Goal: Information Seeking & Learning: Learn about a topic

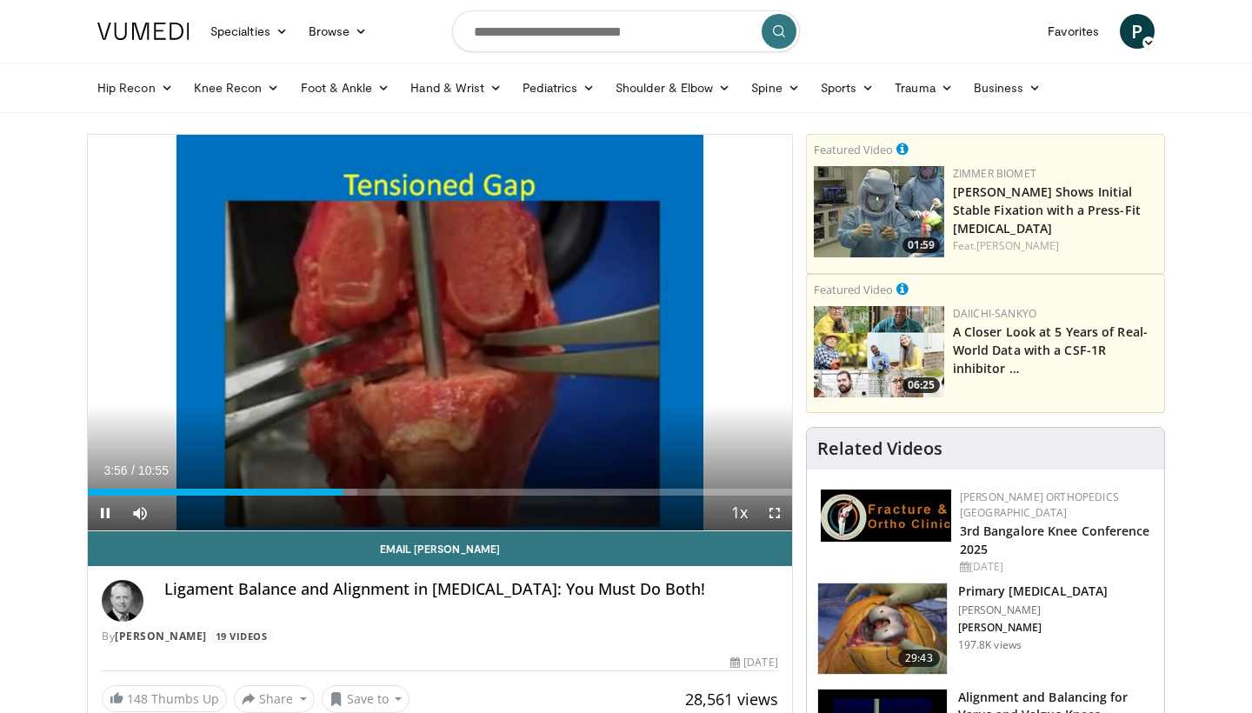
click at [777, 514] on span "Video Player" at bounding box center [774, 513] width 35 height 35
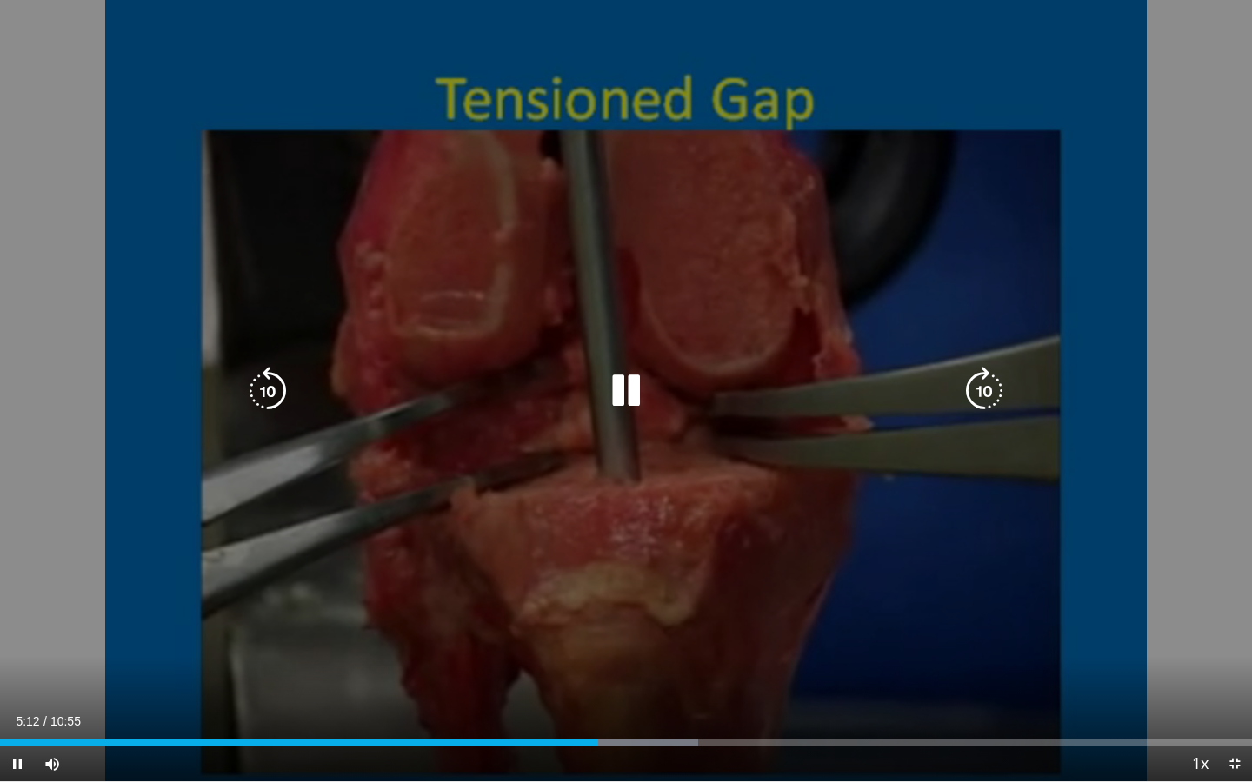
click at [628, 398] on icon "Video Player" at bounding box center [626, 391] width 49 height 49
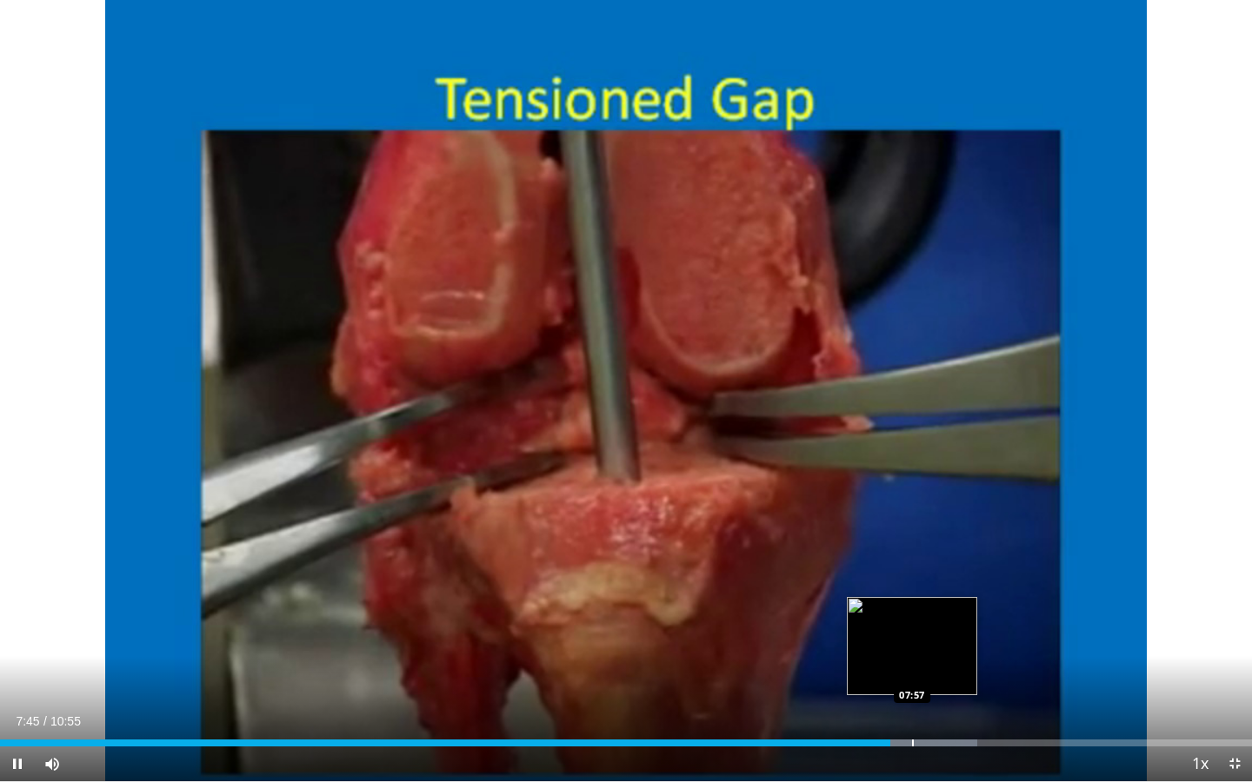
click at [912, 712] on div "Progress Bar" at bounding box center [913, 743] width 2 height 7
click at [928, 712] on div "Progress Bar" at bounding box center [929, 743] width 2 height 7
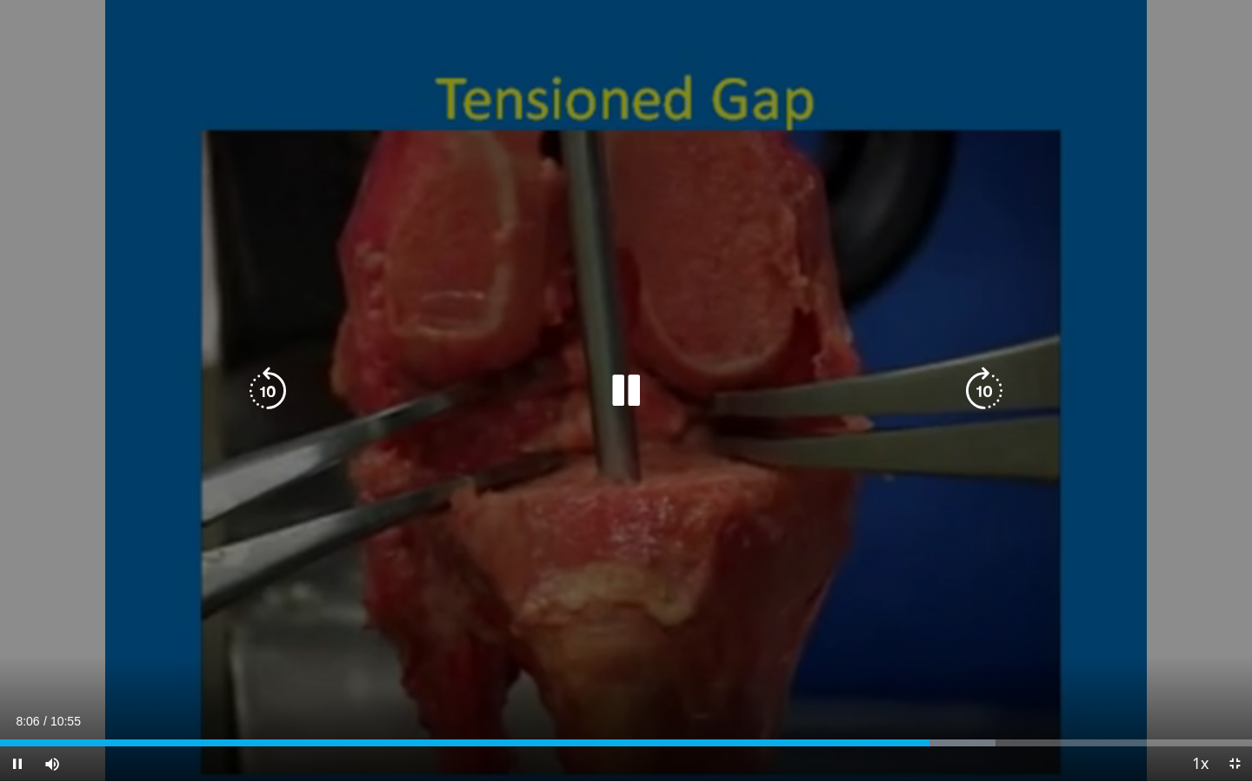
click at [951, 712] on video-js "**********" at bounding box center [626, 391] width 1252 height 782
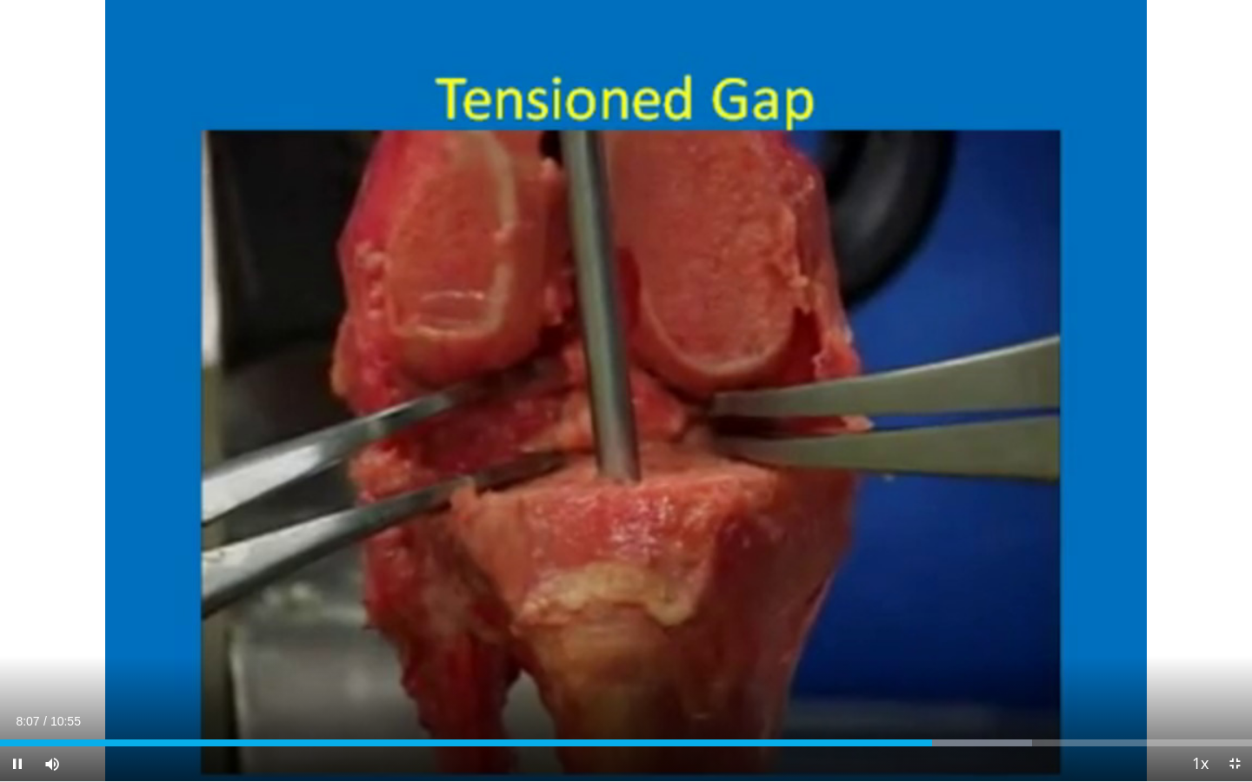
click at [1228, 712] on span "Video Player" at bounding box center [1234, 764] width 35 height 35
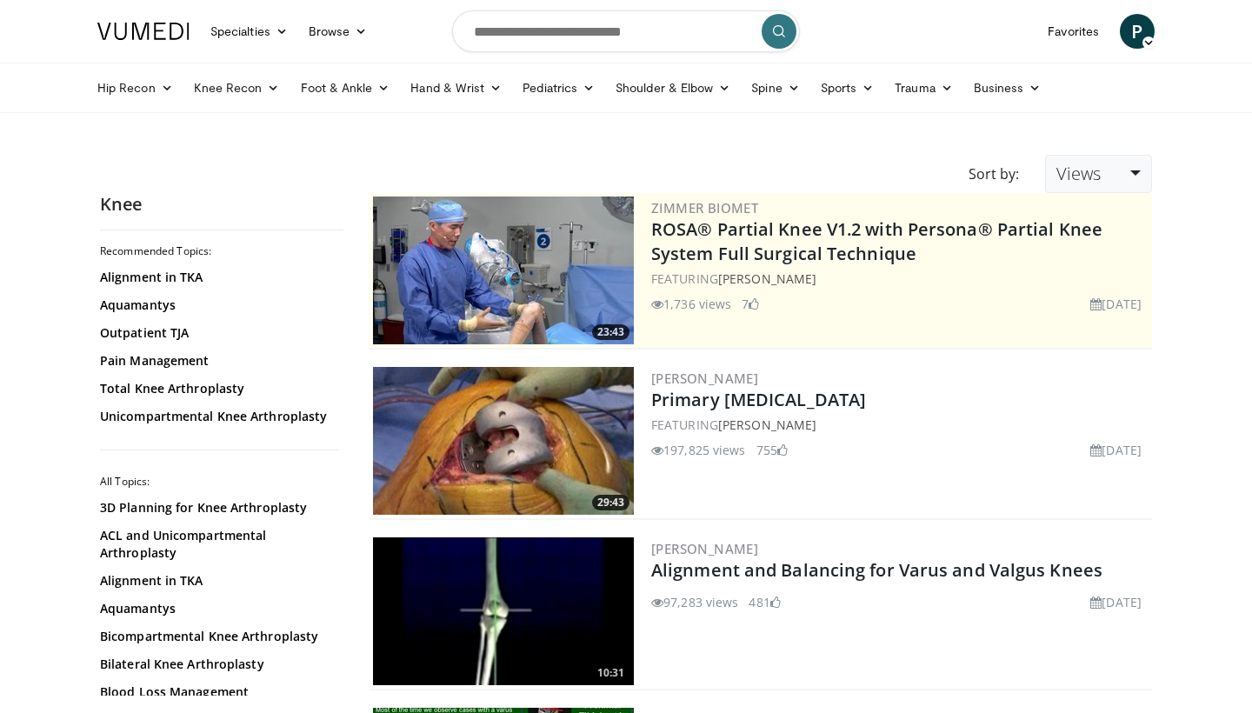
click at [1082, 189] on link "Views" at bounding box center [1098, 174] width 107 height 38
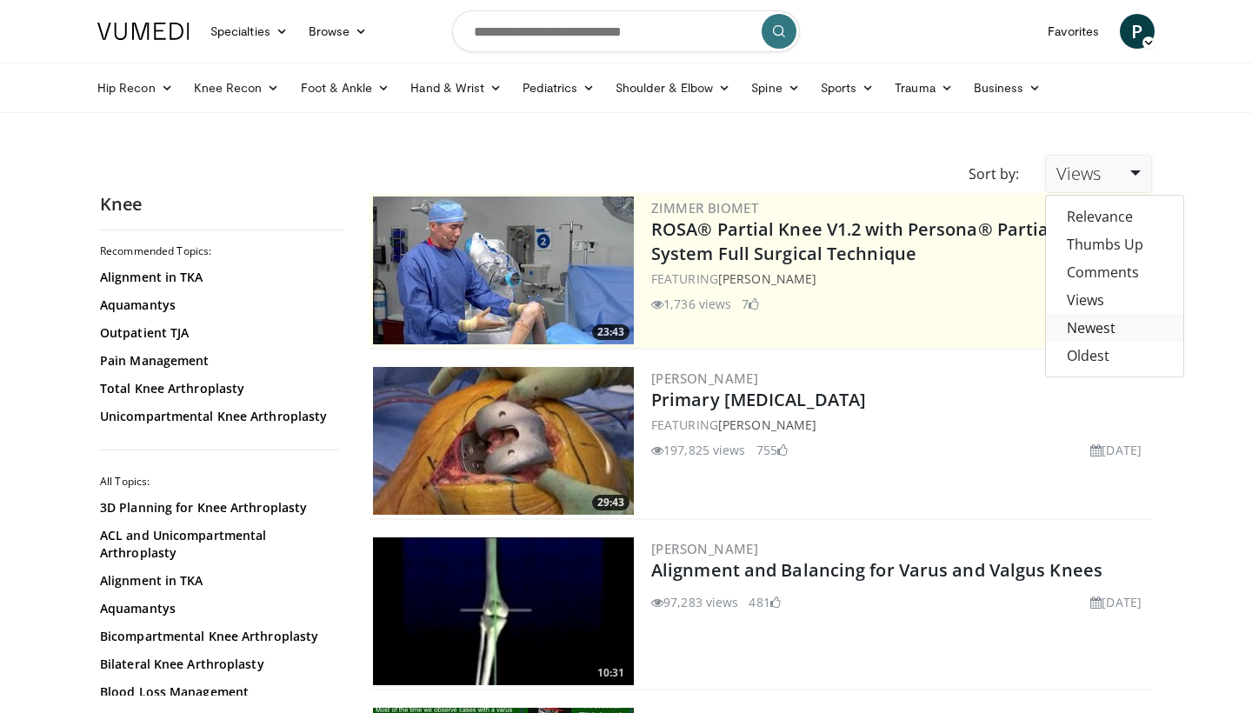
click at [1090, 327] on link "Newest" at bounding box center [1114, 328] width 137 height 28
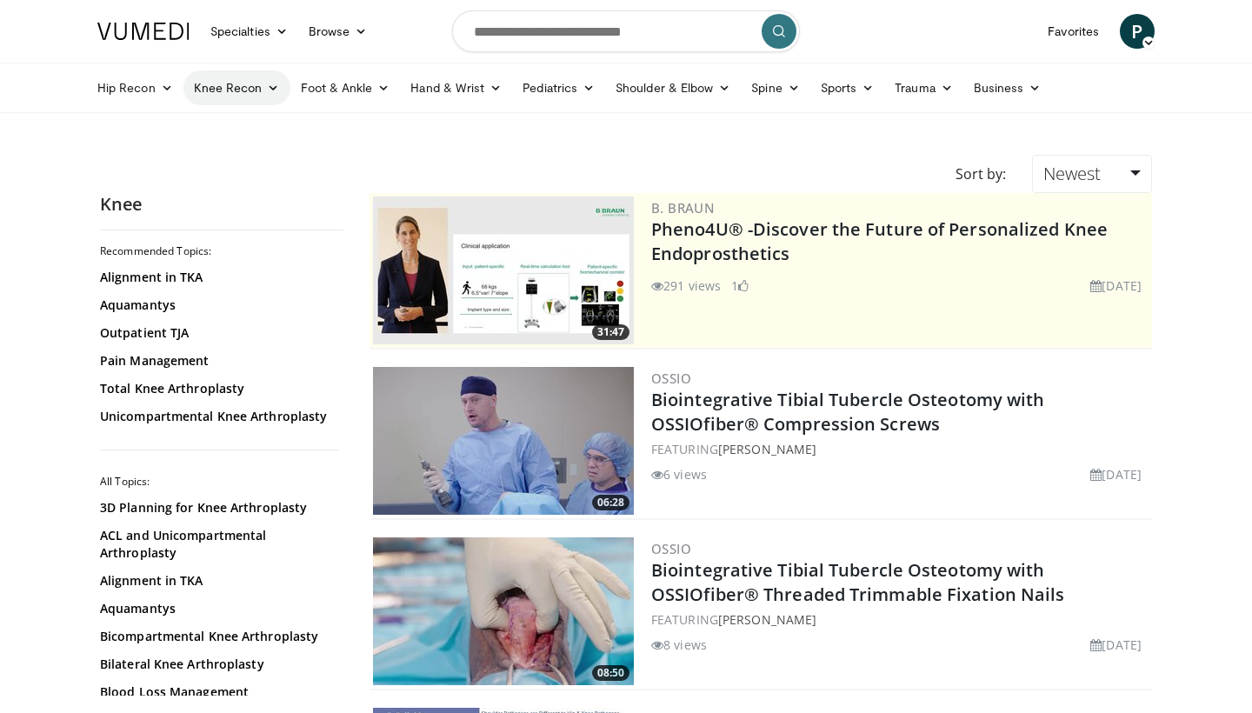
click at [216, 88] on link "Knee Recon" at bounding box center [236, 87] width 107 height 35
click at [234, 125] on link "Knee Arthroplasty" at bounding box center [287, 129] width 207 height 28
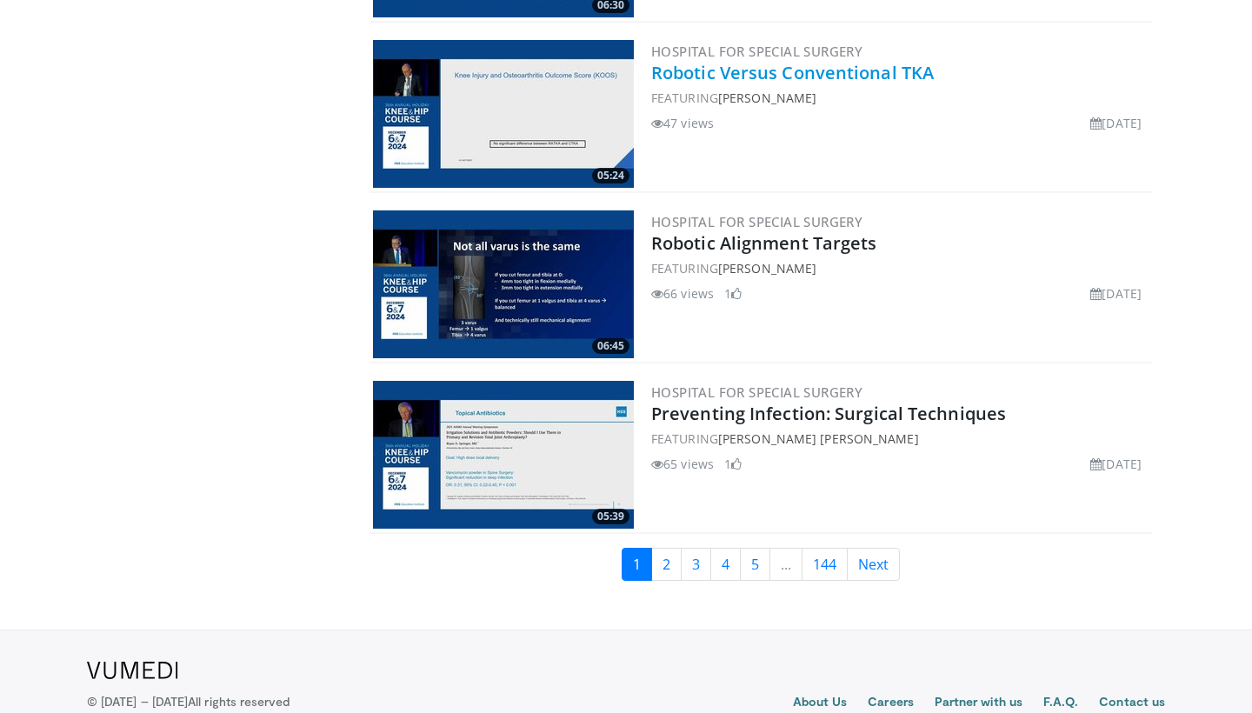
scroll to position [4077, 0]
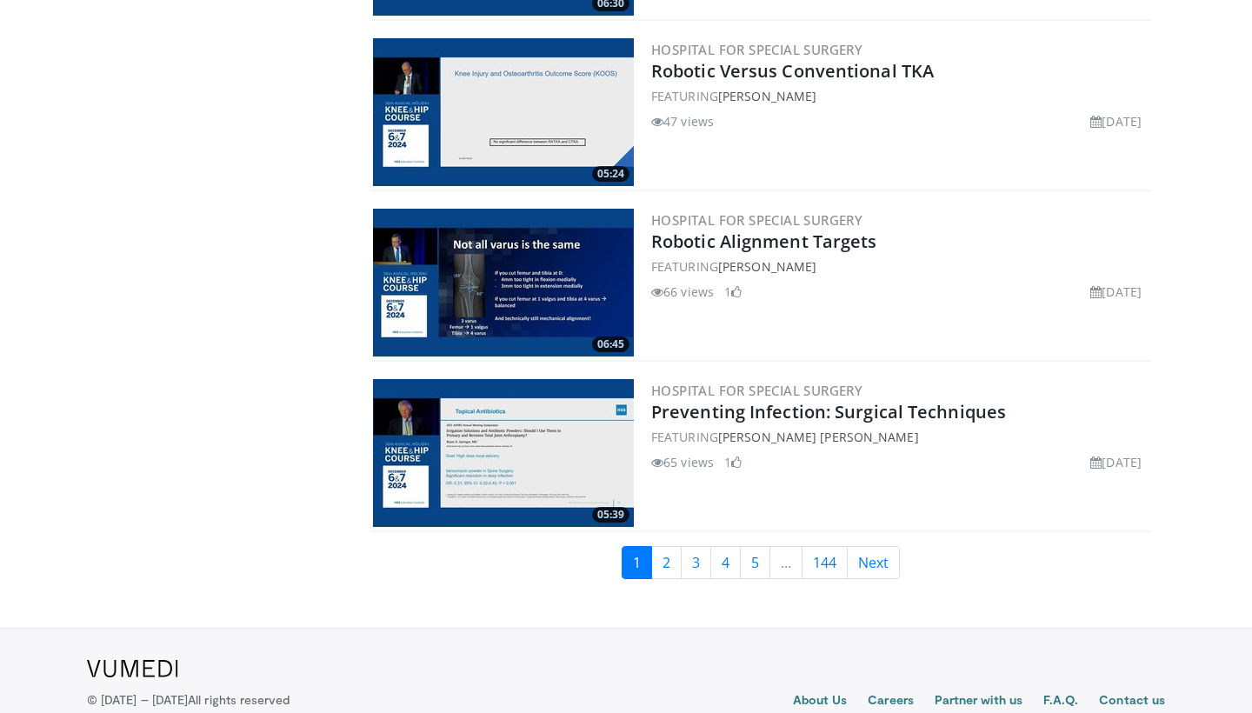
click at [598, 71] on img at bounding box center [503, 112] width 261 height 148
click at [667, 564] on link "2" at bounding box center [666, 562] width 30 height 33
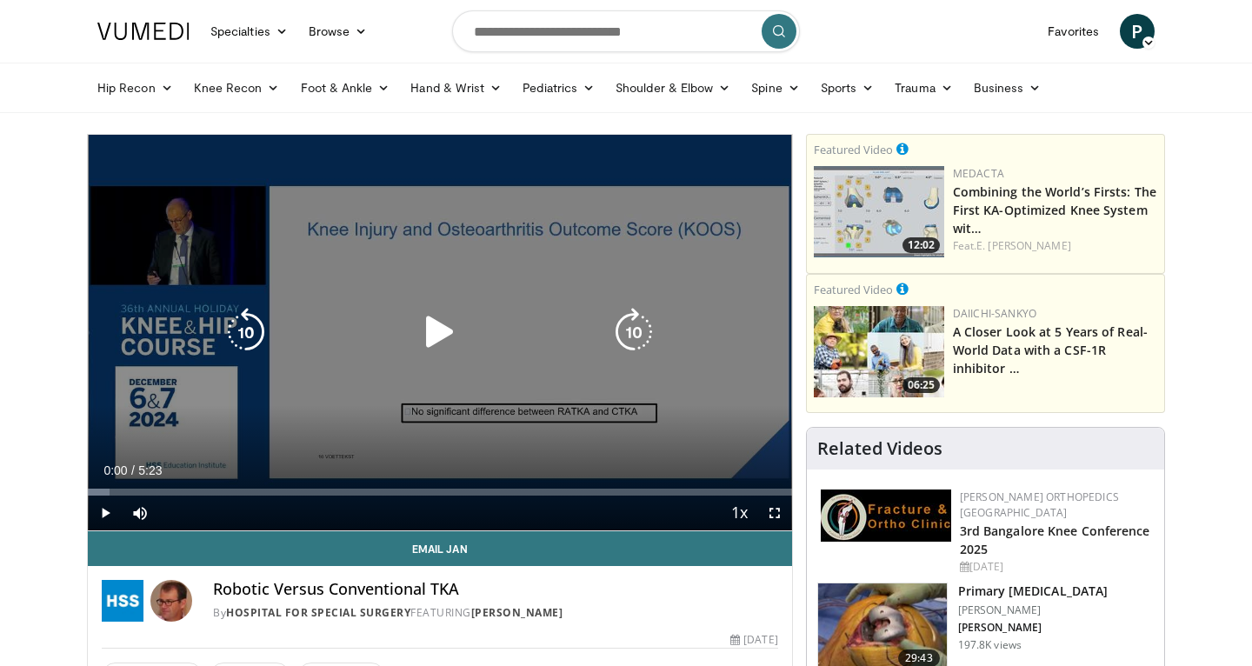
click at [456, 323] on icon "Video Player" at bounding box center [440, 332] width 49 height 49
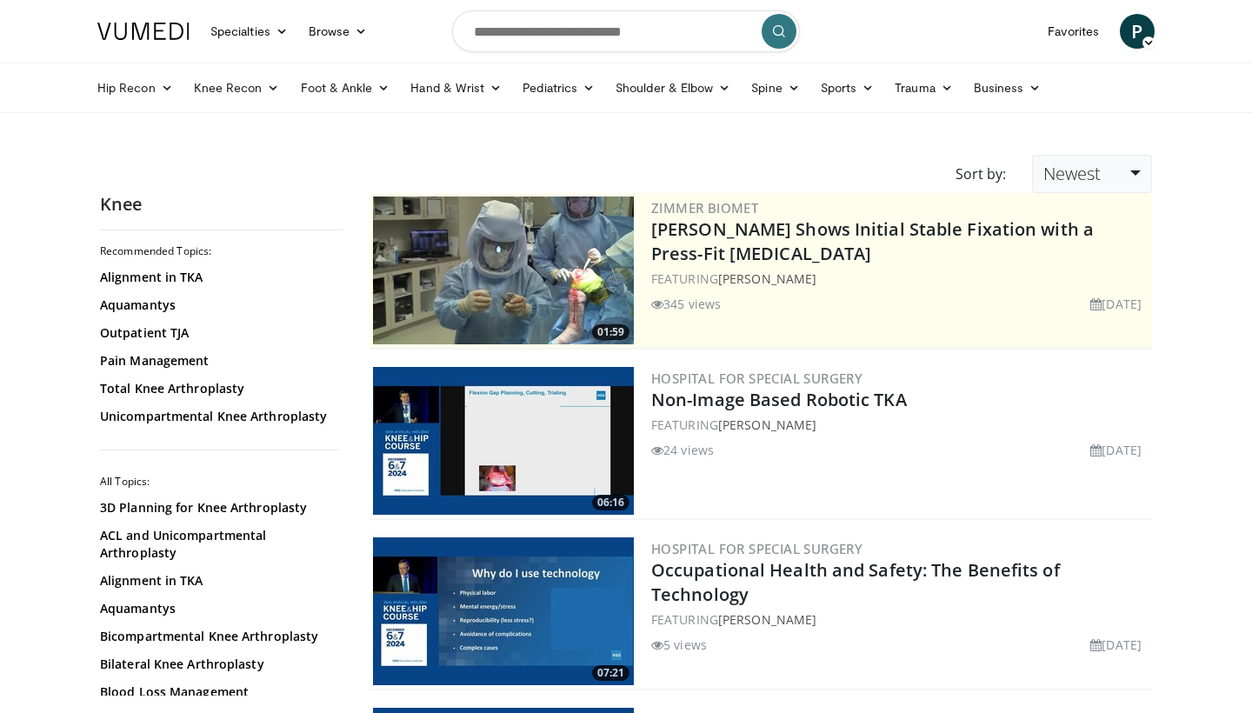
click at [1071, 174] on span "Newest" at bounding box center [1071, 173] width 57 height 23
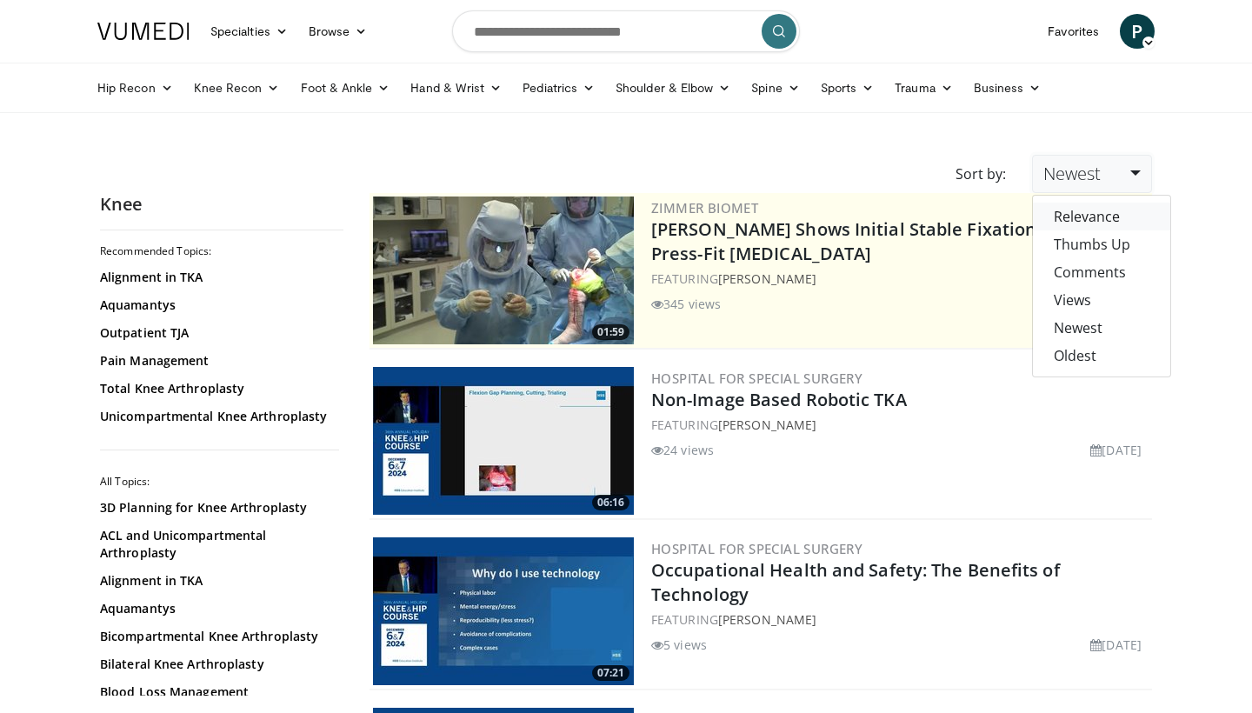
click at [1065, 219] on link "Relevance" at bounding box center [1101, 217] width 137 height 28
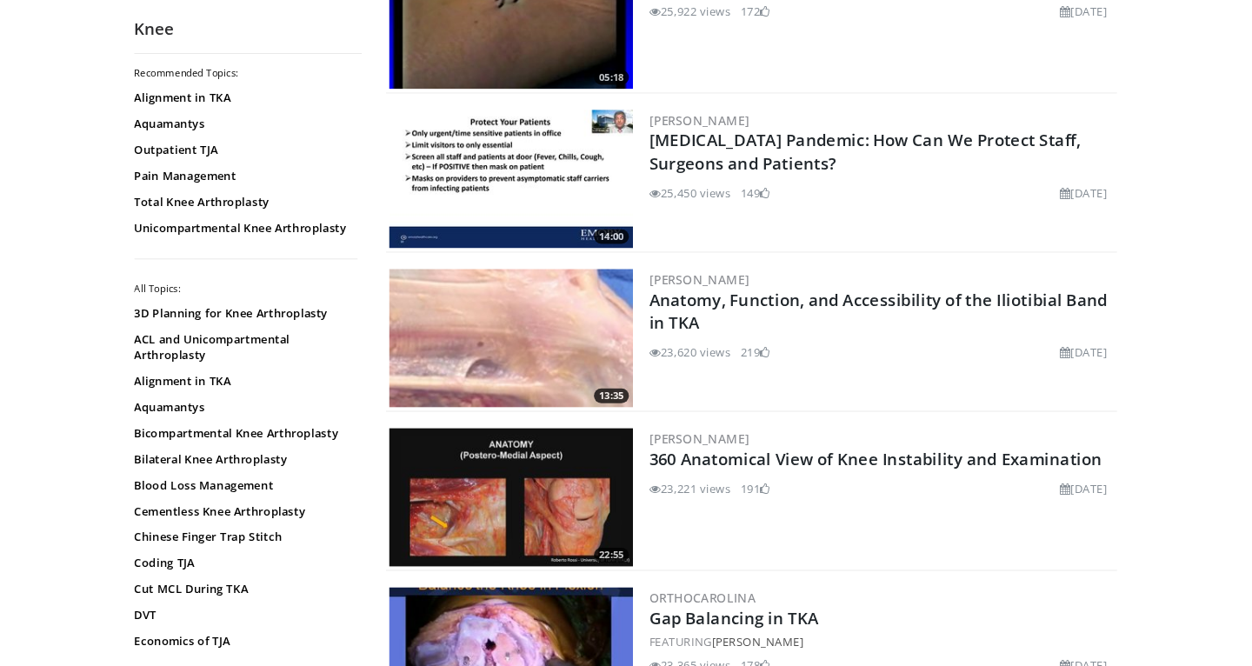
scroll to position [2462, 0]
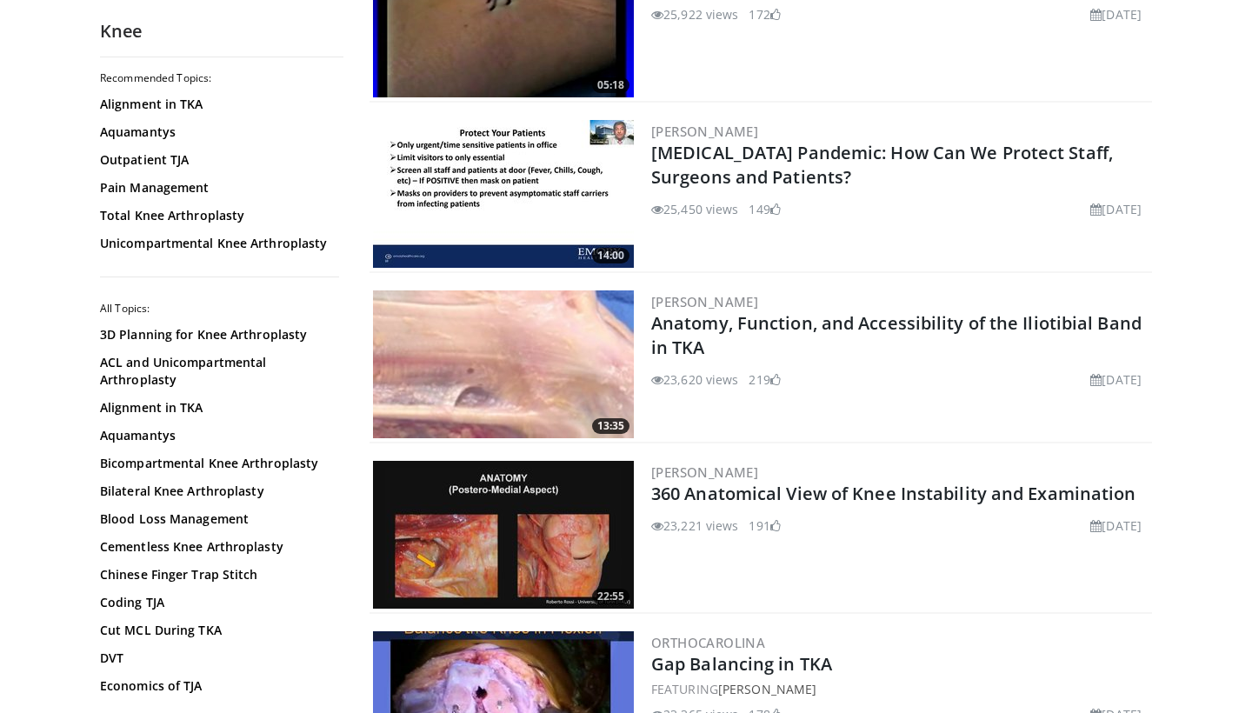
click at [560, 343] on img at bounding box center [503, 364] width 261 height 148
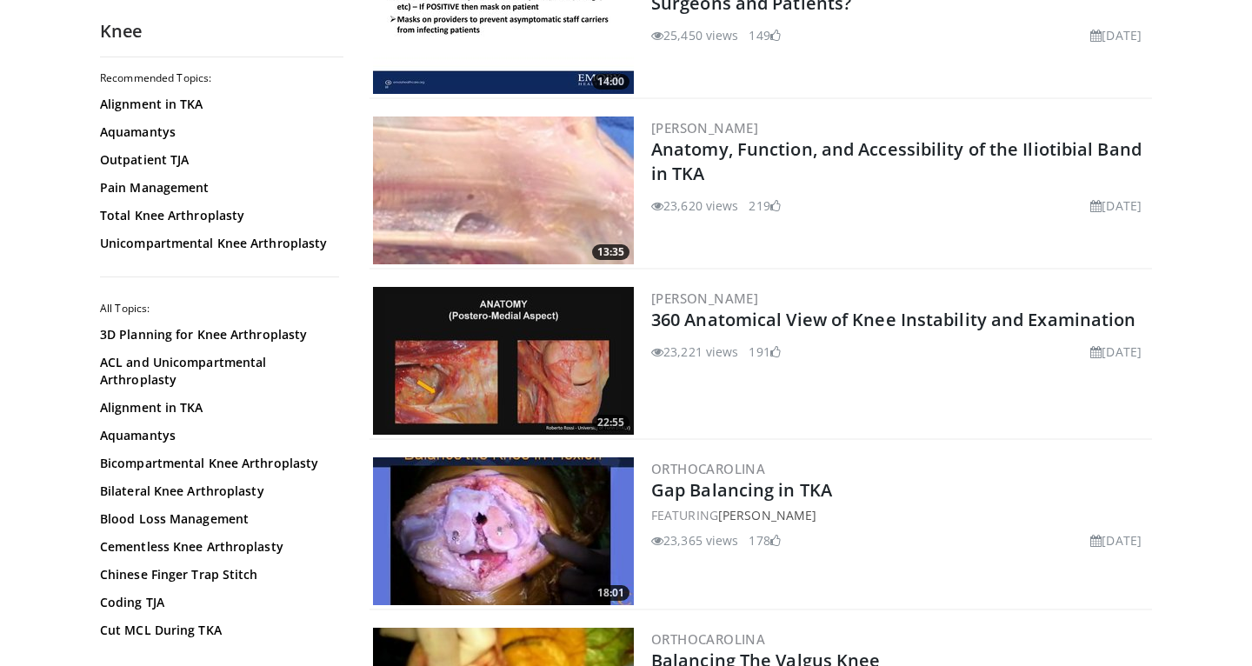
scroll to position [2671, 0]
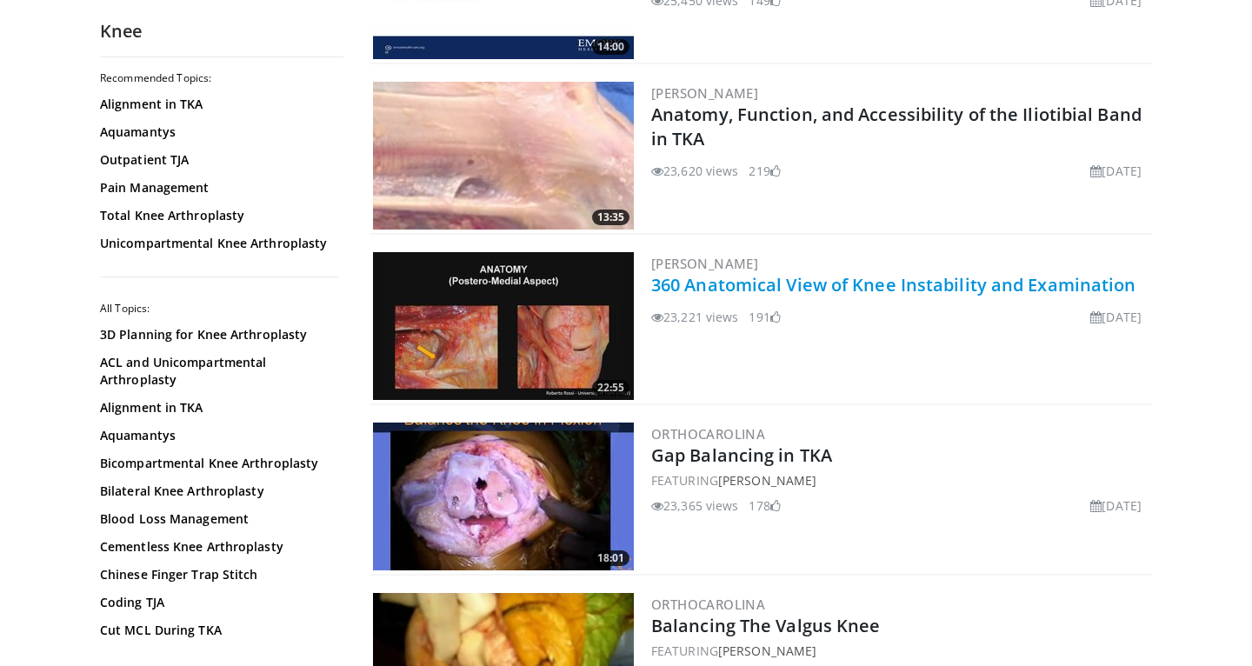
click at [686, 281] on link "360 Anatomical View of Knee Instability and Examination" at bounding box center [893, 284] width 485 height 23
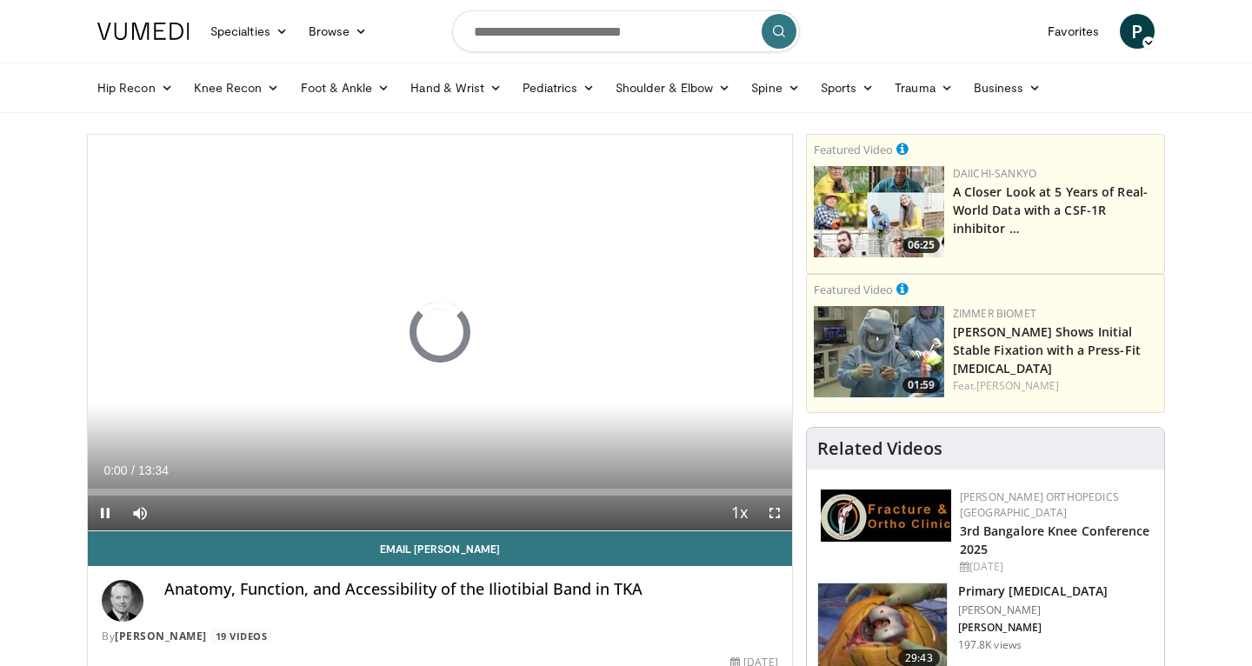
click at [781, 515] on span "Video Player" at bounding box center [774, 513] width 35 height 35
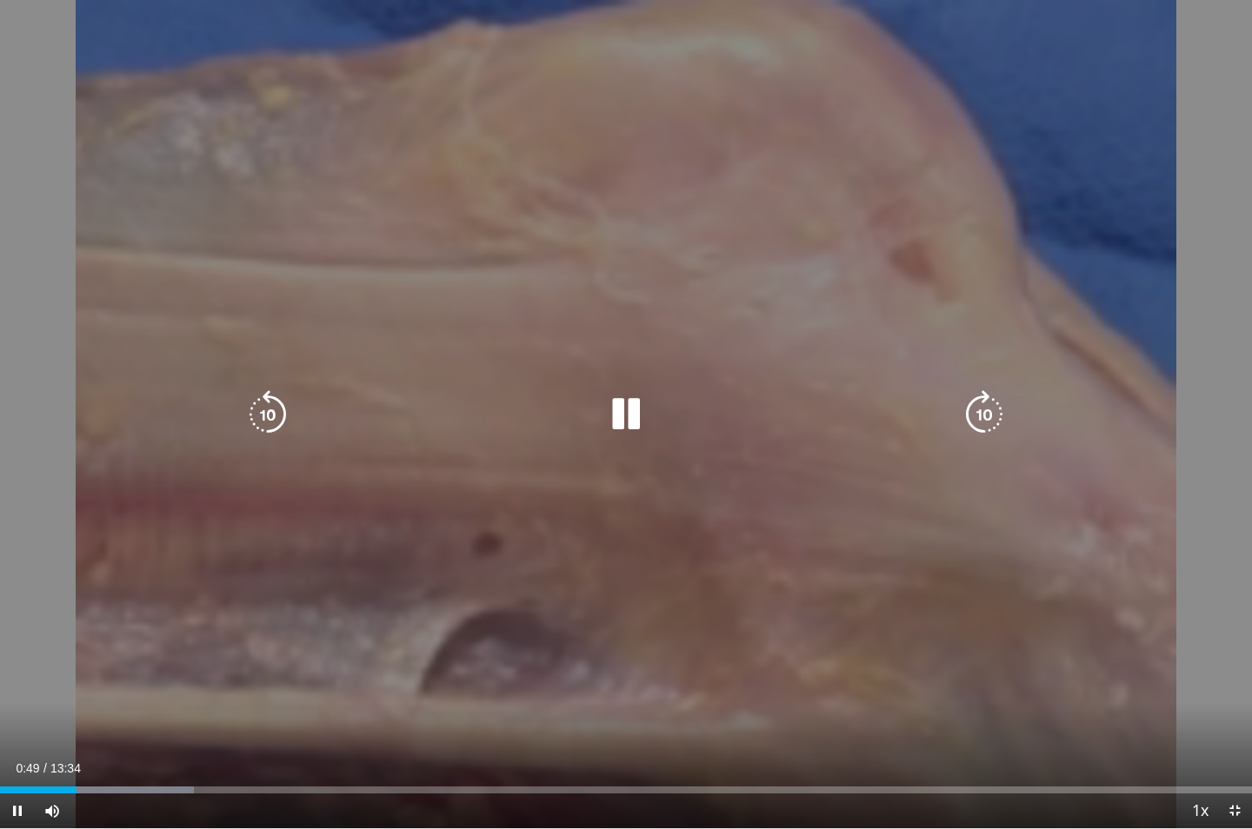
click at [614, 390] on icon "Video Player" at bounding box center [626, 414] width 49 height 49
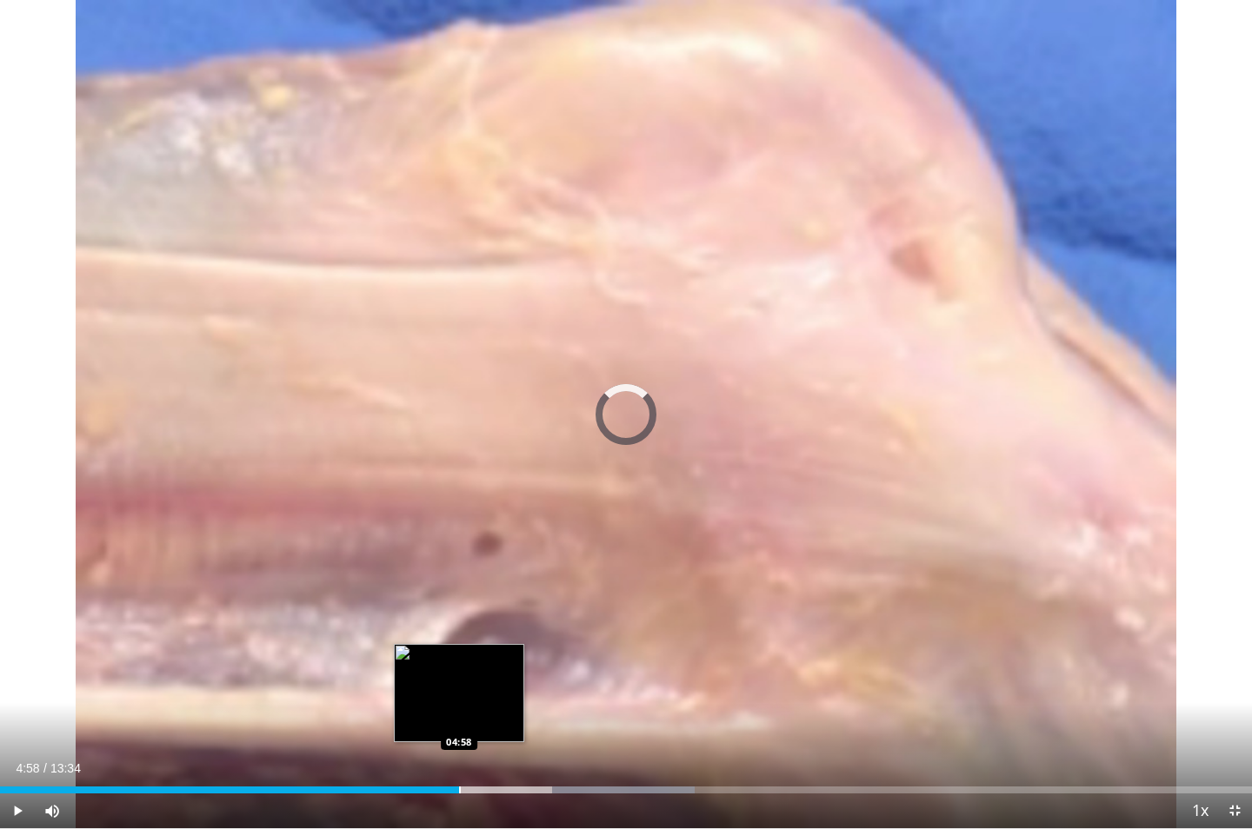
click at [459, 665] on div "Loaded : 55.50% 06:34 04:58" at bounding box center [626, 785] width 1252 height 17
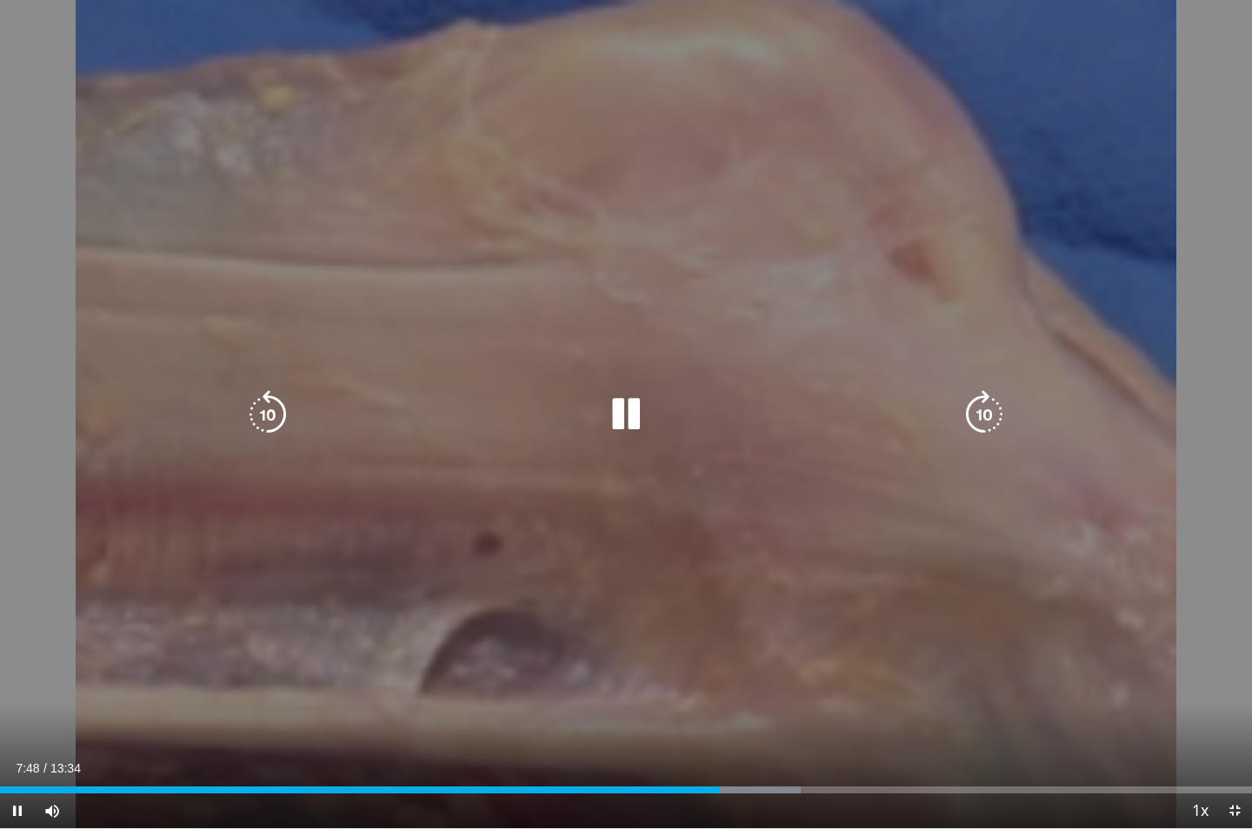
click at [629, 417] on icon "Video Player" at bounding box center [626, 414] width 49 height 49
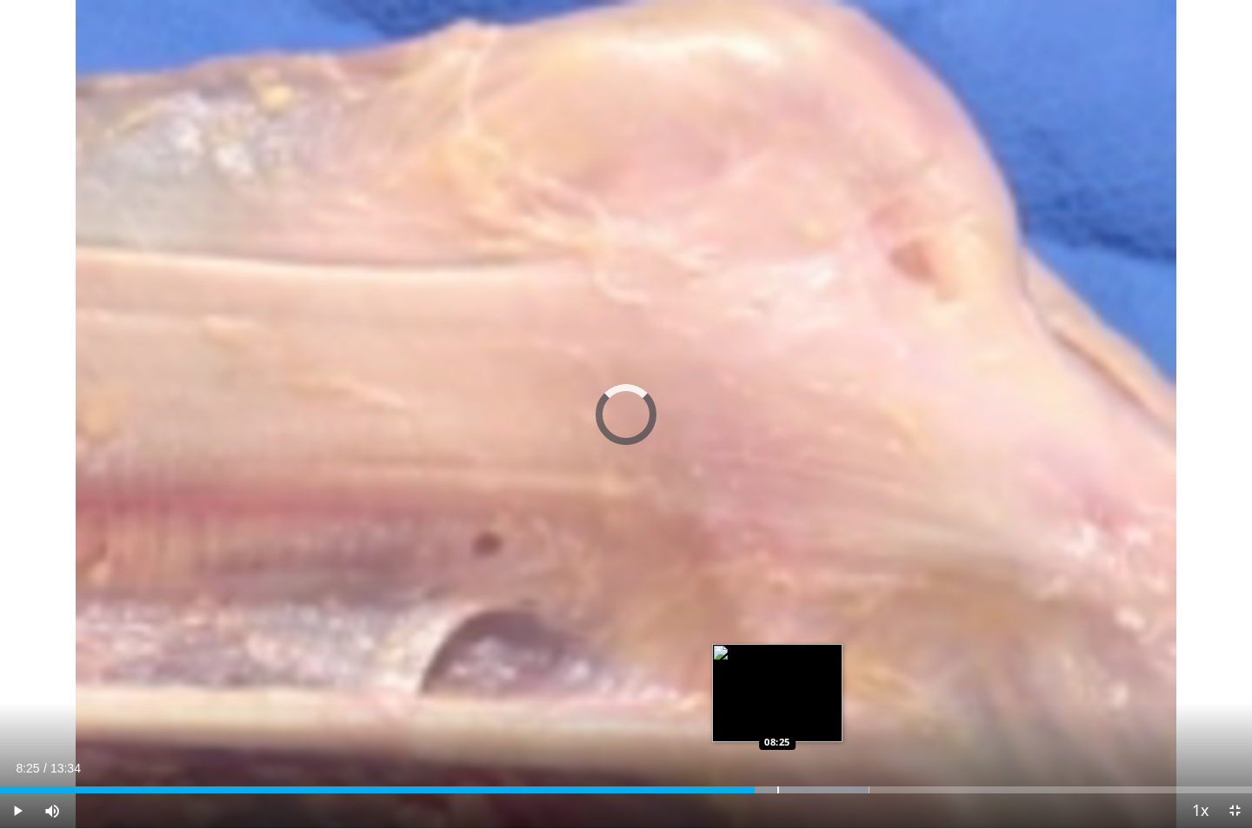
click at [777, 665] on div "Loaded : 69.41% 08:10 08:25" at bounding box center [626, 785] width 1252 height 17
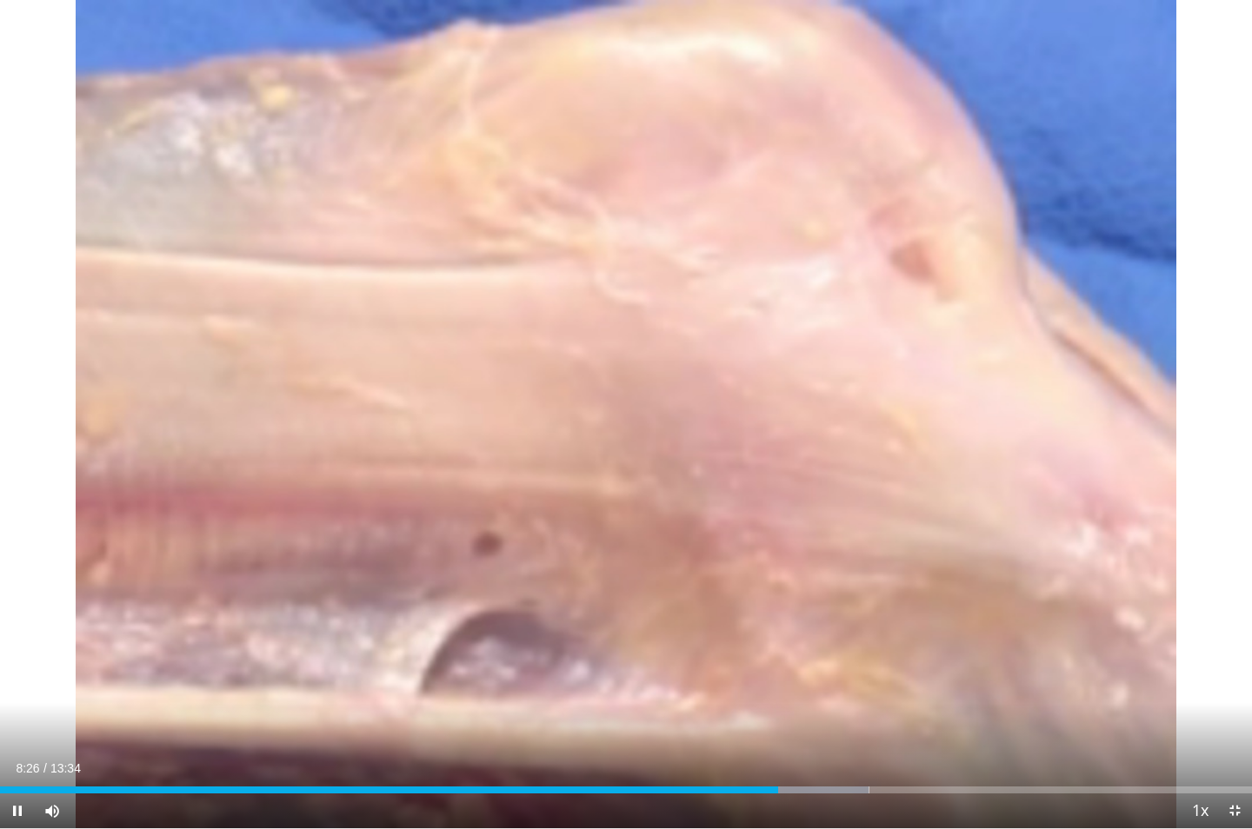
click at [823, 665] on div "Current Time 8:26 / Duration 13:34 Pause Skip Backward Skip Forward Mute Loaded…" at bounding box center [626, 811] width 1252 height 35
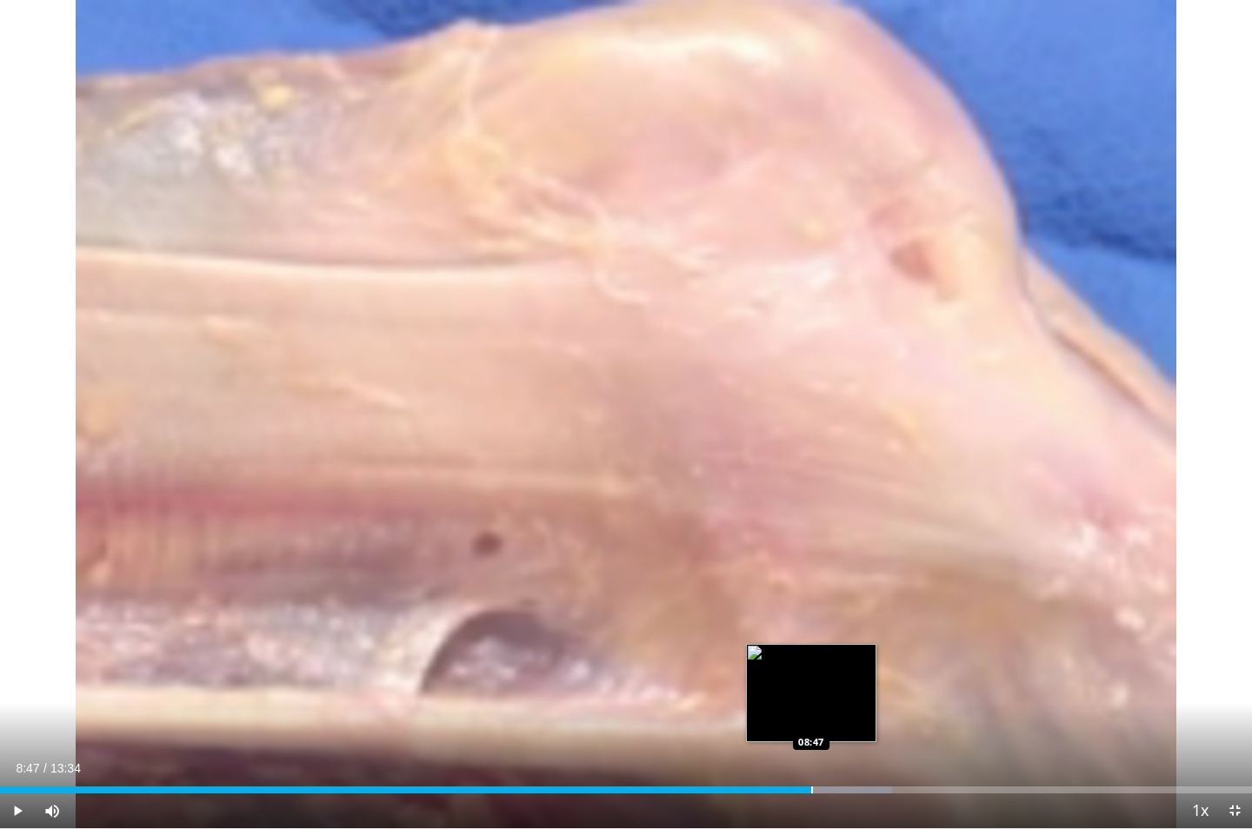
click at [811, 665] on div "Progress Bar" at bounding box center [812, 790] width 2 height 7
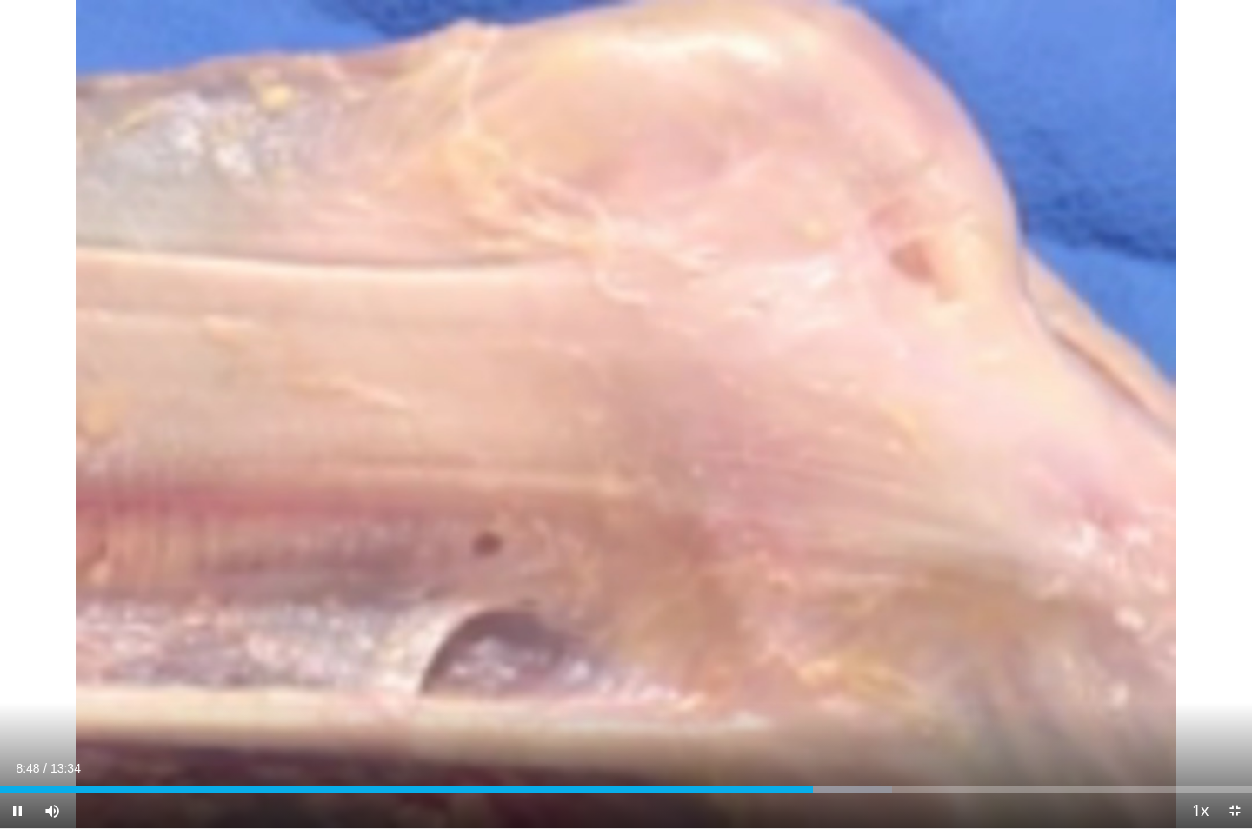
click at [858, 665] on div "Current Time 8:48 / Duration 13:34 Pause Skip Backward Skip Forward Mute Loaded…" at bounding box center [626, 811] width 1252 height 35
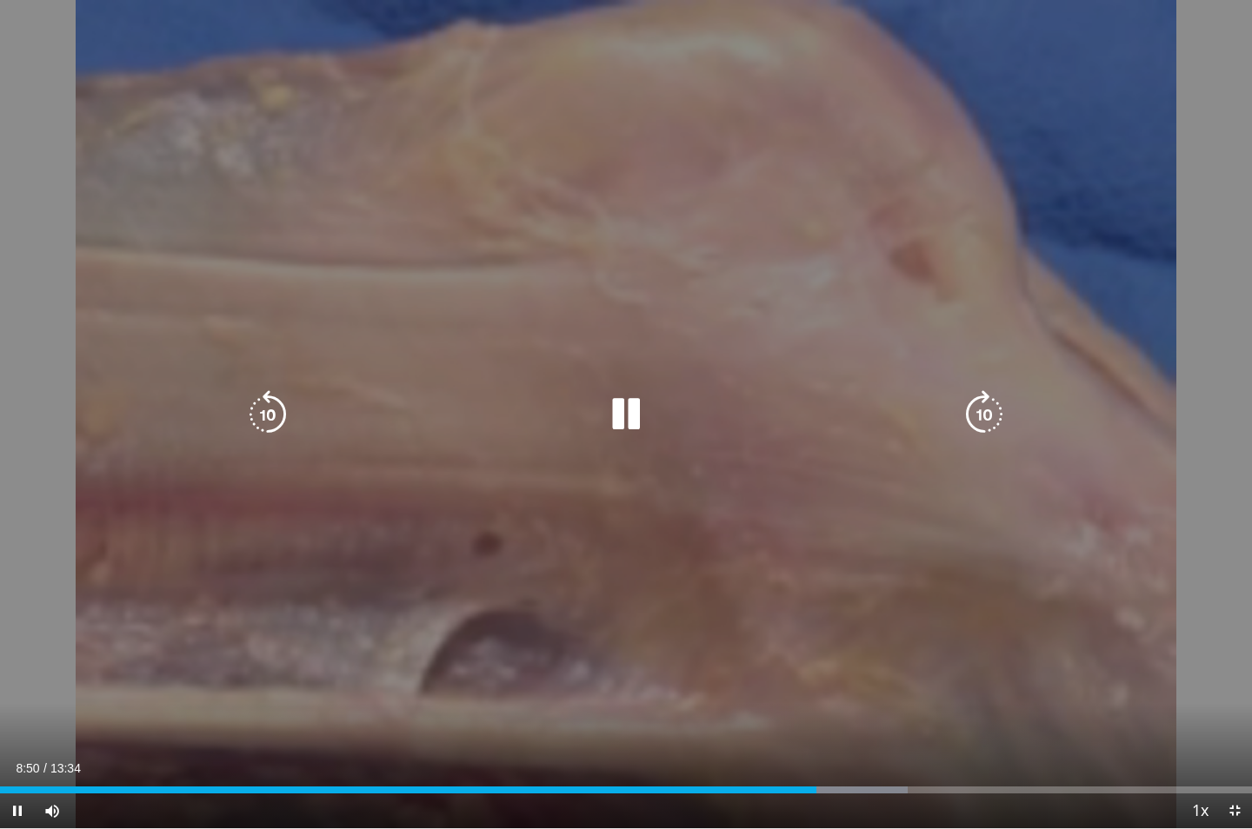
click at [621, 416] on icon "Video Player" at bounding box center [626, 414] width 49 height 49
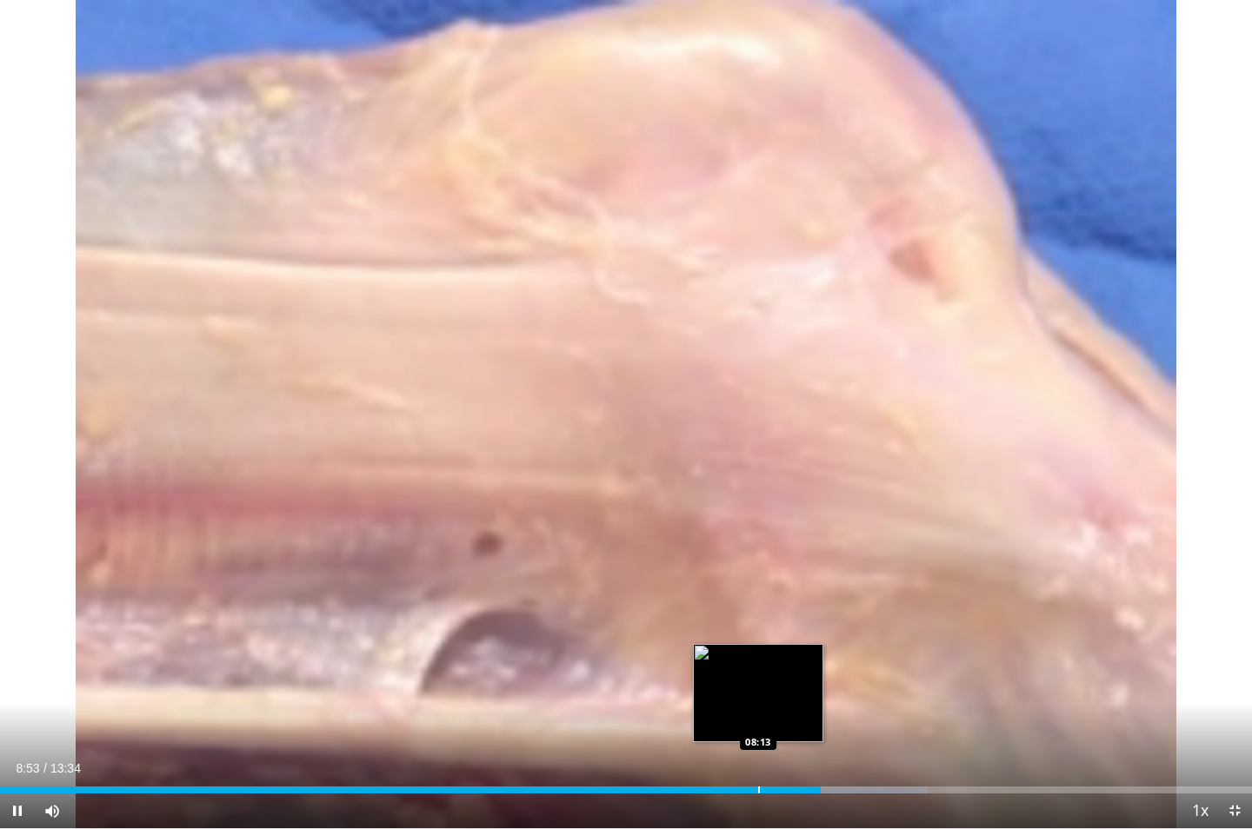
click at [760, 665] on div "Progress Bar" at bounding box center [759, 790] width 2 height 7
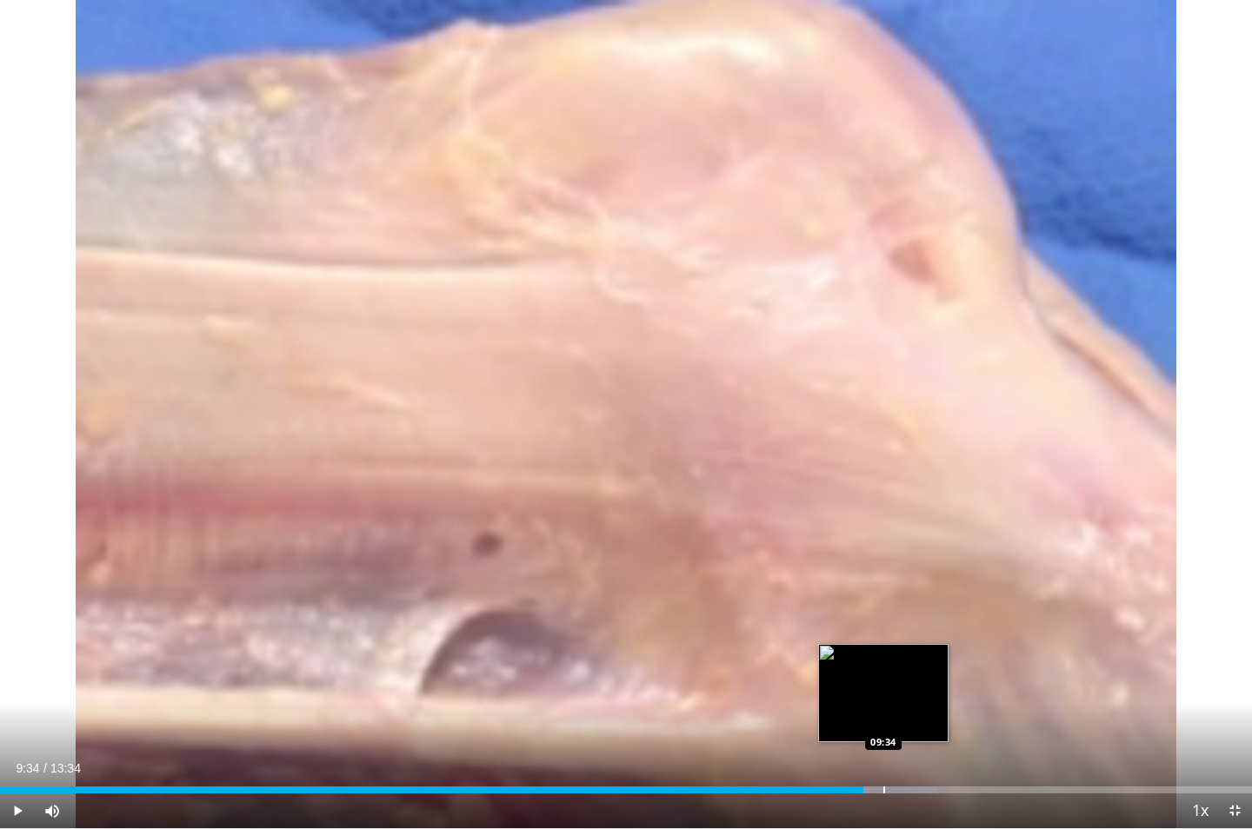
click at [883, 665] on div "Progress Bar" at bounding box center [884, 790] width 2 height 7
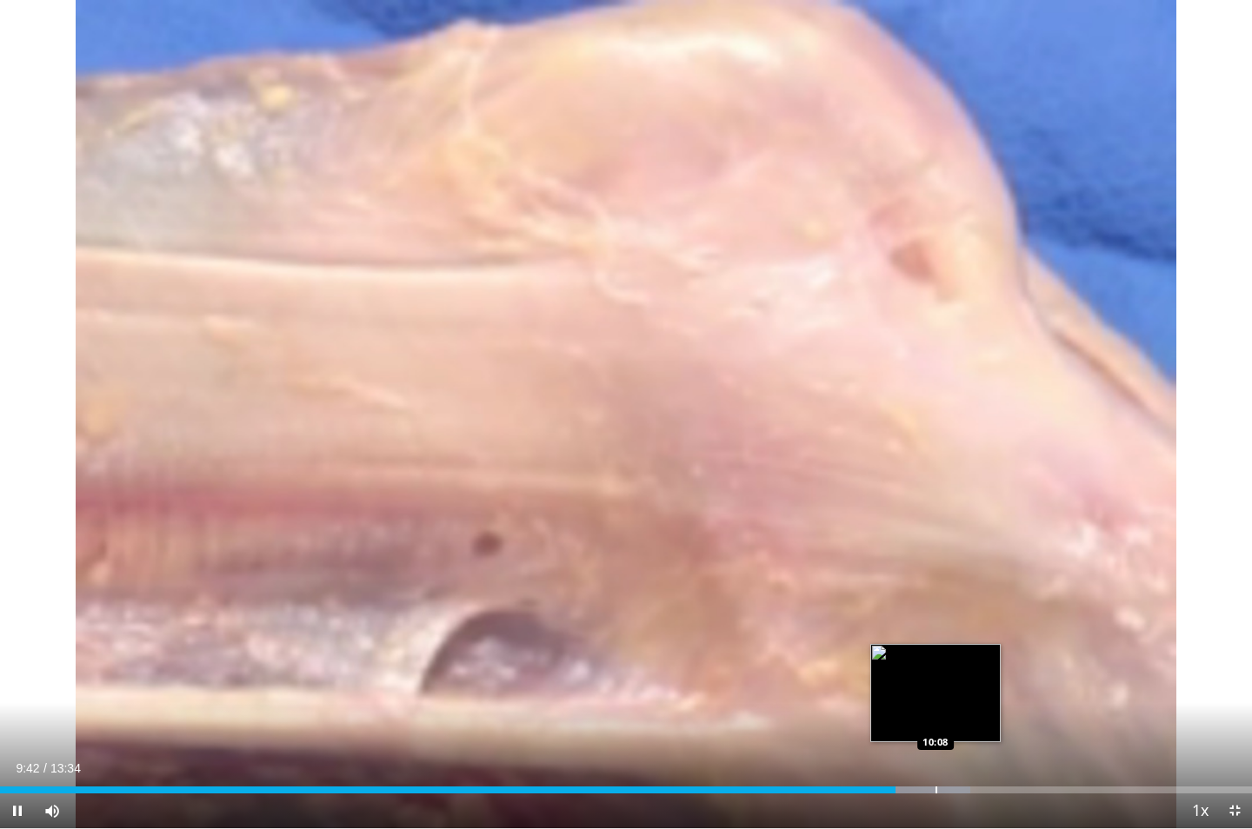
click at [935, 665] on div "Progress Bar" at bounding box center [936, 790] width 2 height 7
click at [949, 665] on div "Progress Bar" at bounding box center [948, 790] width 2 height 7
click at [962, 665] on div "Progress Bar" at bounding box center [961, 790] width 2 height 7
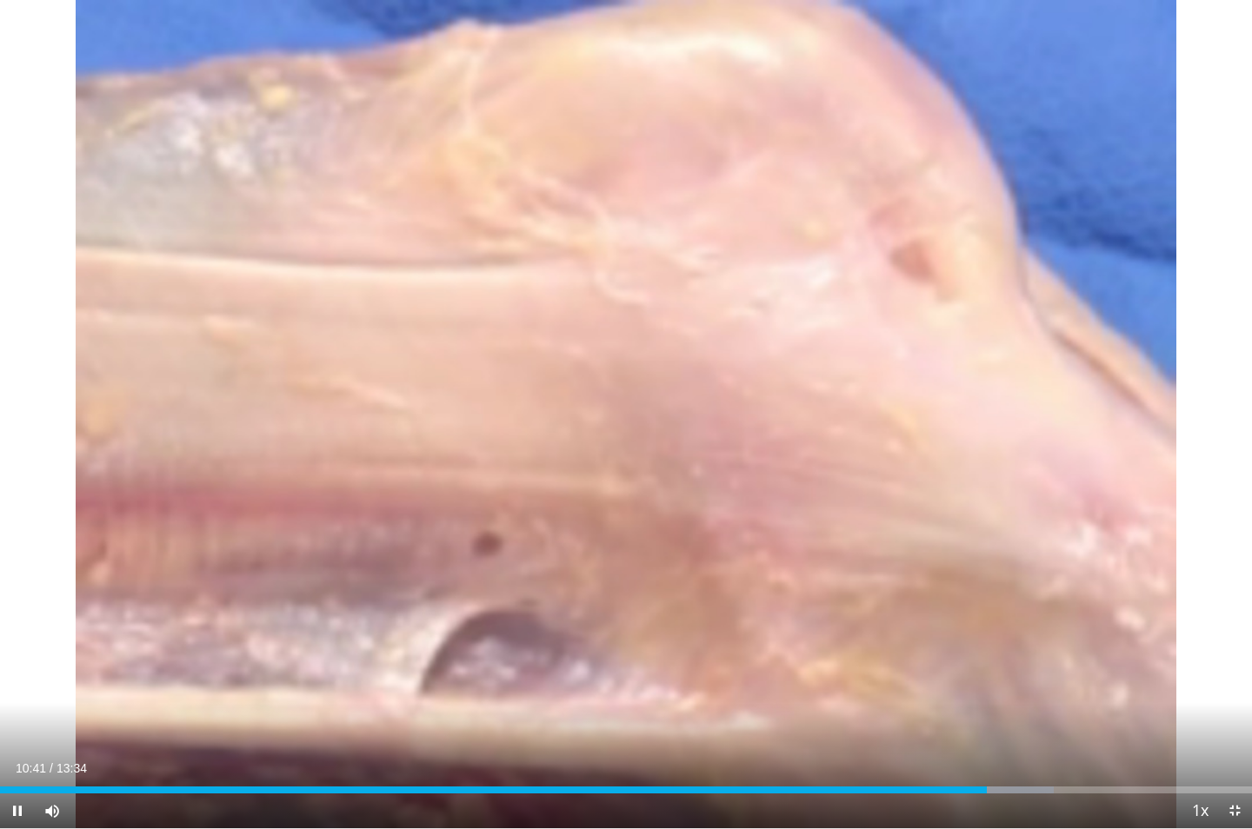
click at [1020, 665] on div "Current Time 10:41 / Duration 13:34 Pause Skip Backward Skip Forward Mute Loade…" at bounding box center [626, 811] width 1252 height 35
click at [1231, 665] on span "Video Player" at bounding box center [1234, 811] width 35 height 35
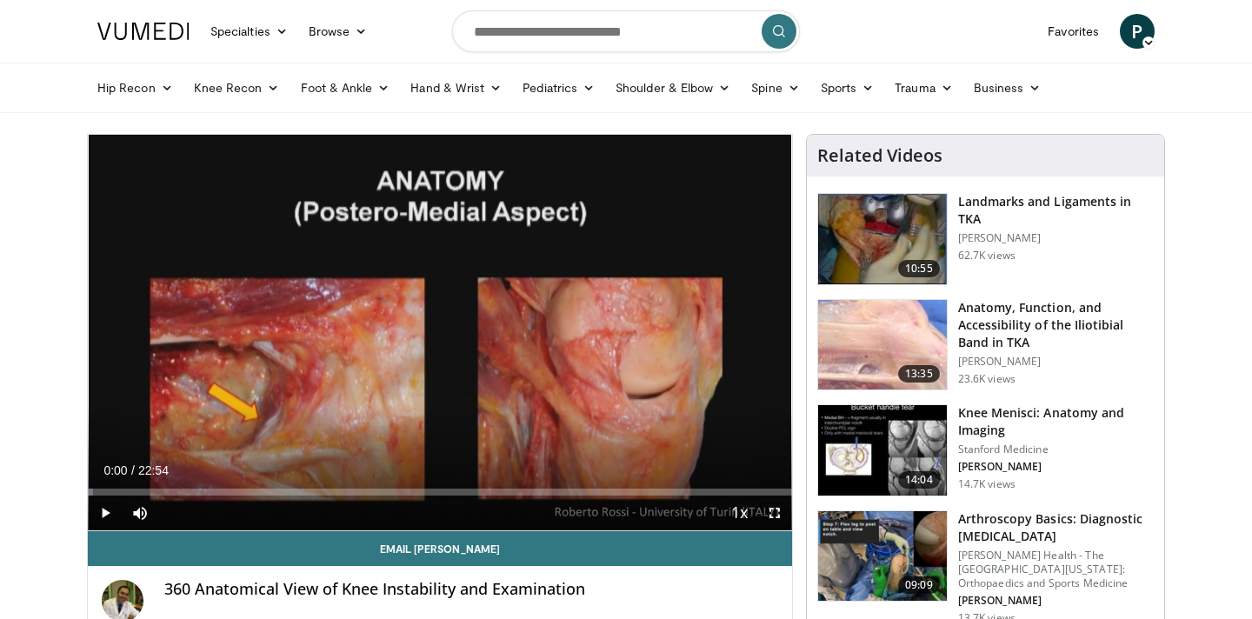
click at [771, 509] on span "Video Player" at bounding box center [774, 513] width 35 height 35
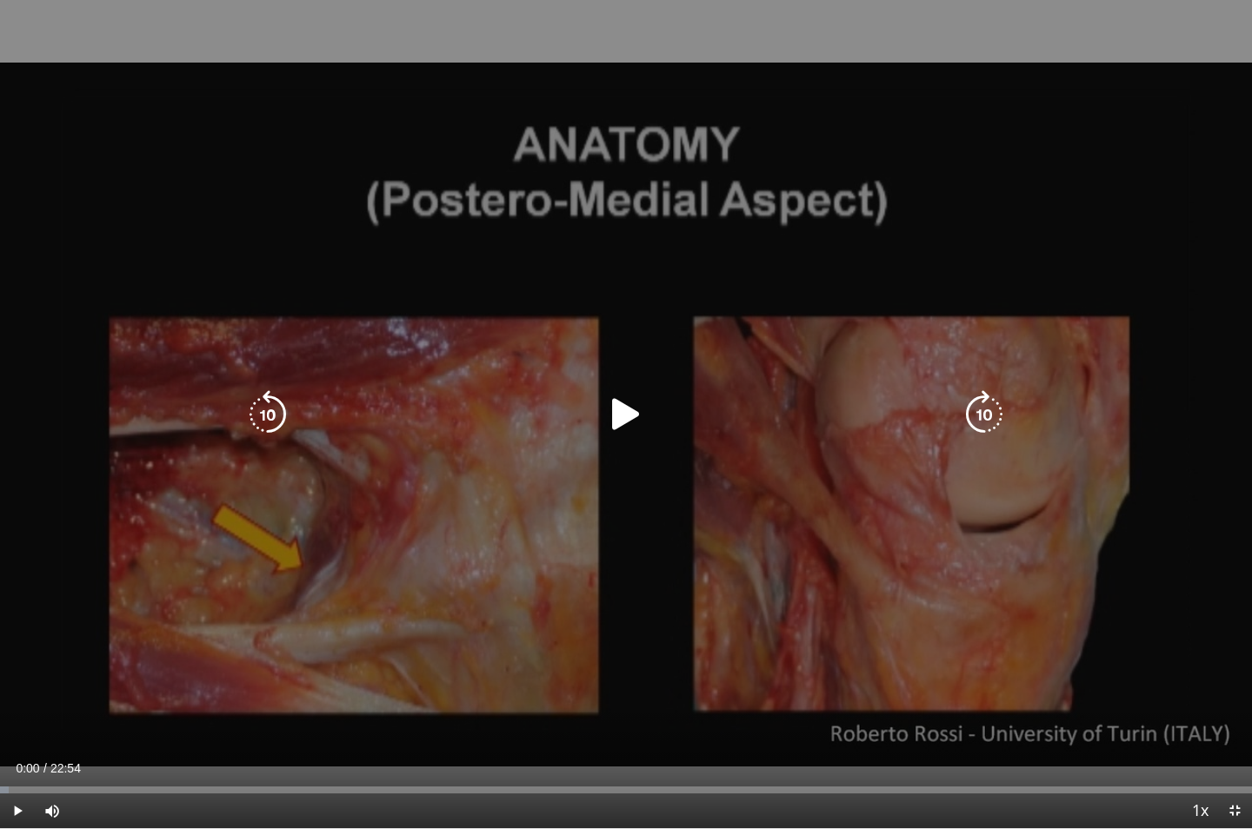
click at [622, 416] on icon "Video Player" at bounding box center [626, 414] width 49 height 49
click at [627, 421] on icon "Video Player" at bounding box center [626, 414] width 49 height 49
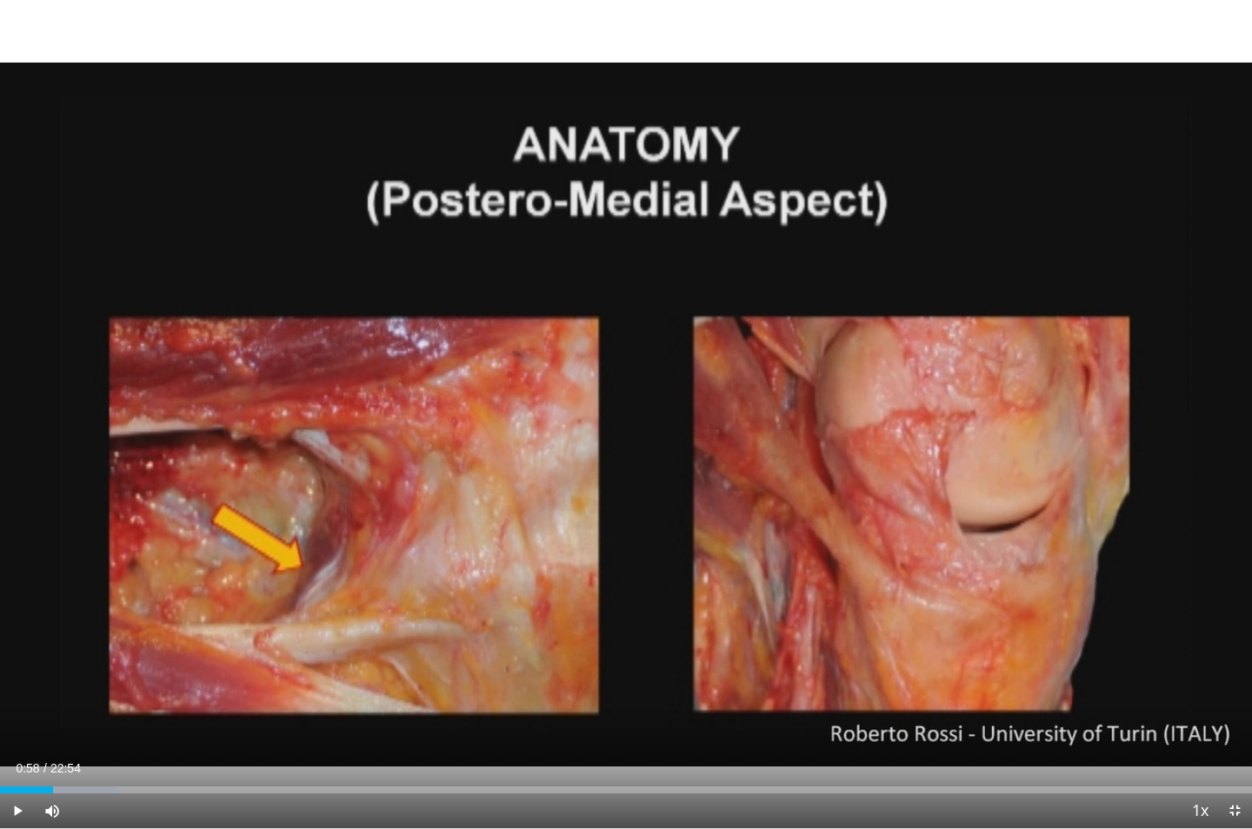
click at [11, 618] on span "Video Player" at bounding box center [17, 811] width 35 height 35
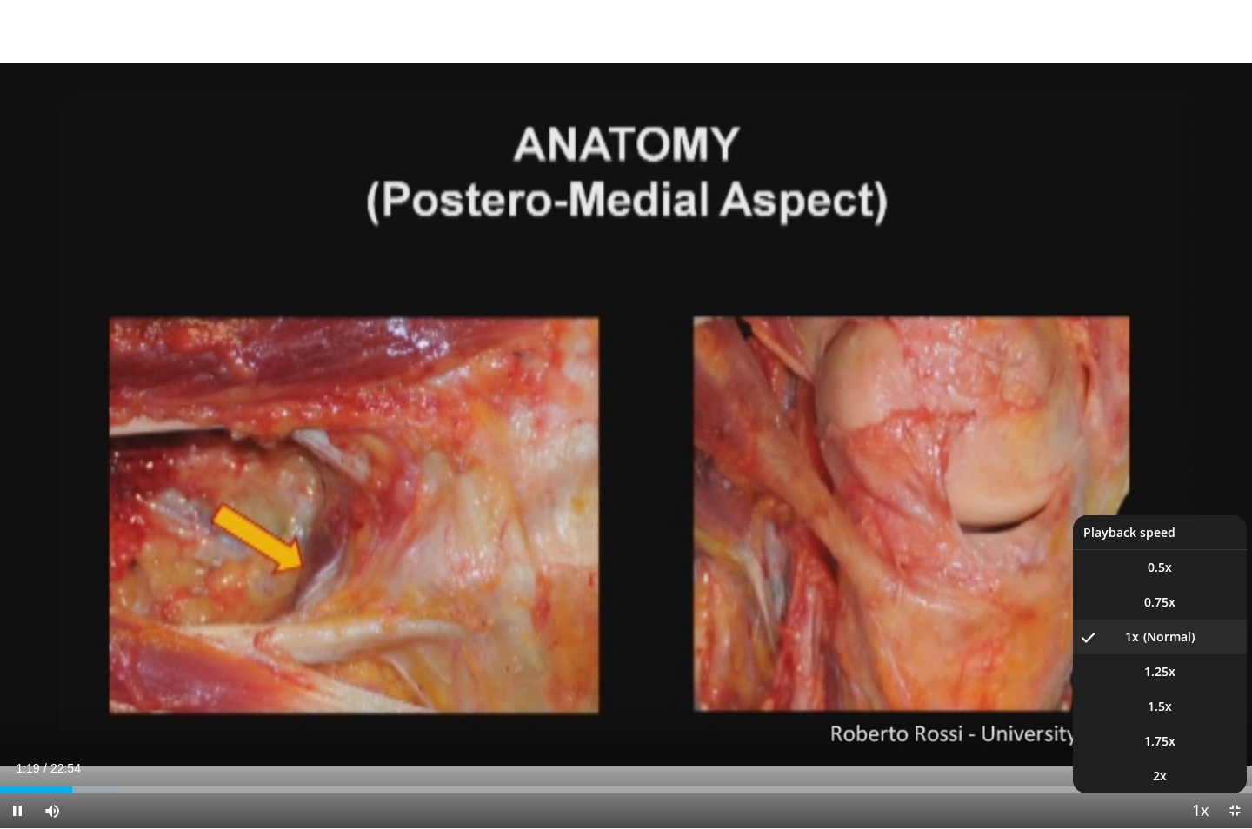
click at [1199, 618] on span "Video Player" at bounding box center [1200, 812] width 24 height 35
click at [1157, 618] on span "1.25x" at bounding box center [1159, 671] width 31 height 17
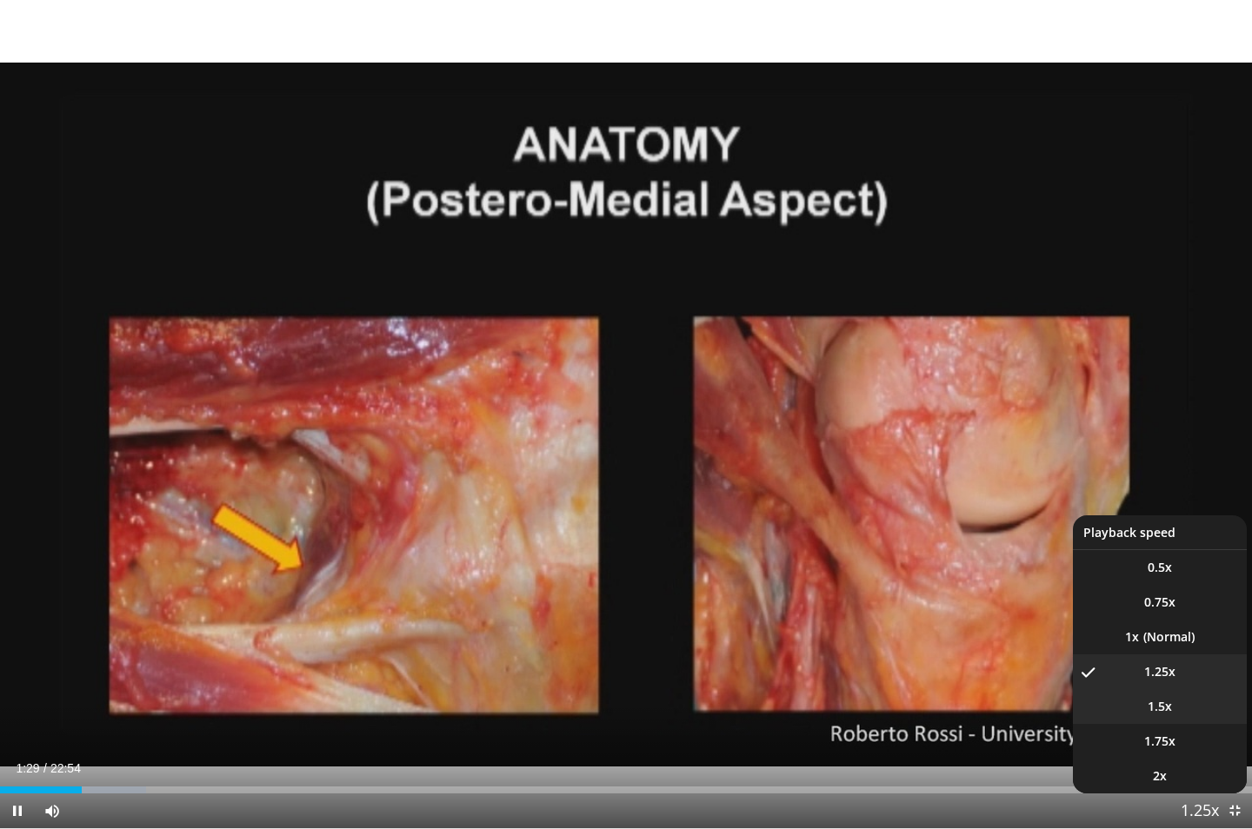
click at [1157, 618] on li "1.5x" at bounding box center [1160, 706] width 174 height 35
click at [1164, 618] on span "1.25x" at bounding box center [1159, 671] width 31 height 17
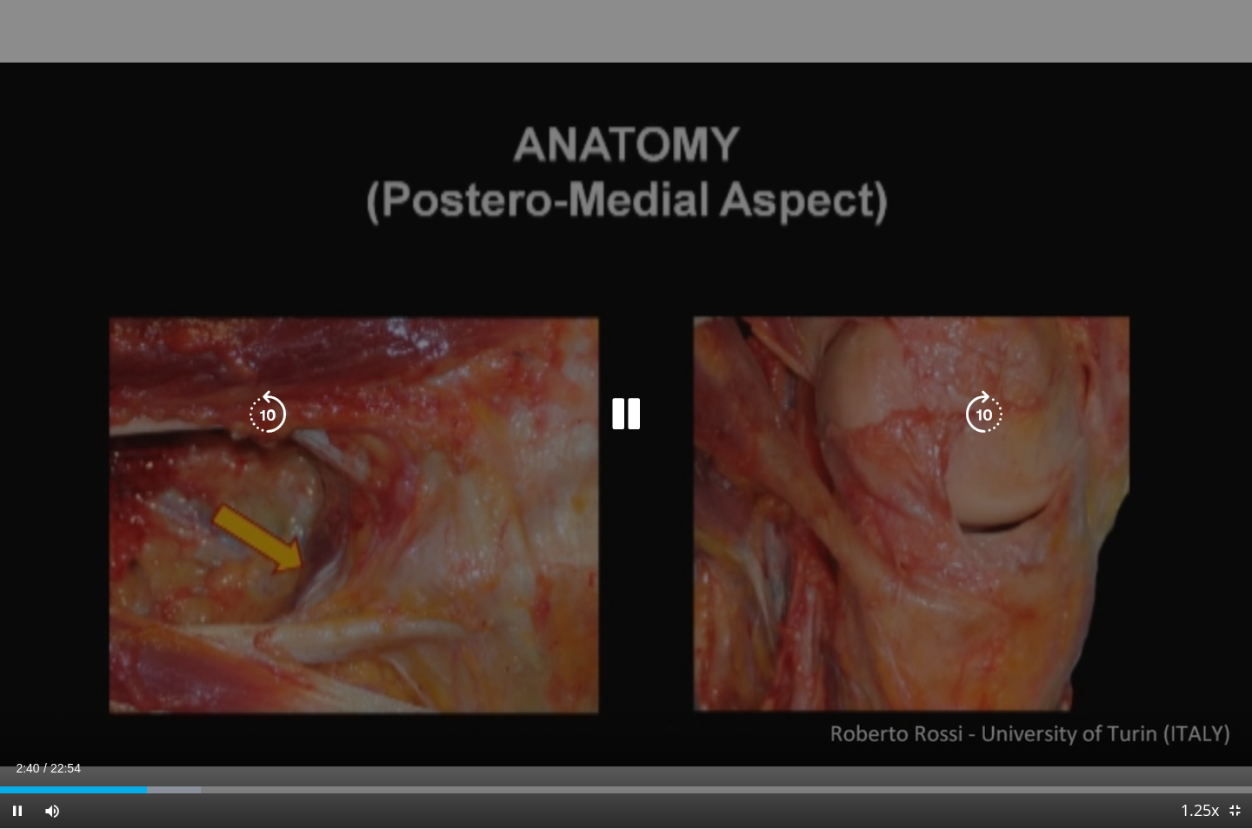
click at [283, 409] on icon "Video Player" at bounding box center [267, 414] width 49 height 49
click at [272, 415] on icon "Video Player" at bounding box center [267, 414] width 49 height 49
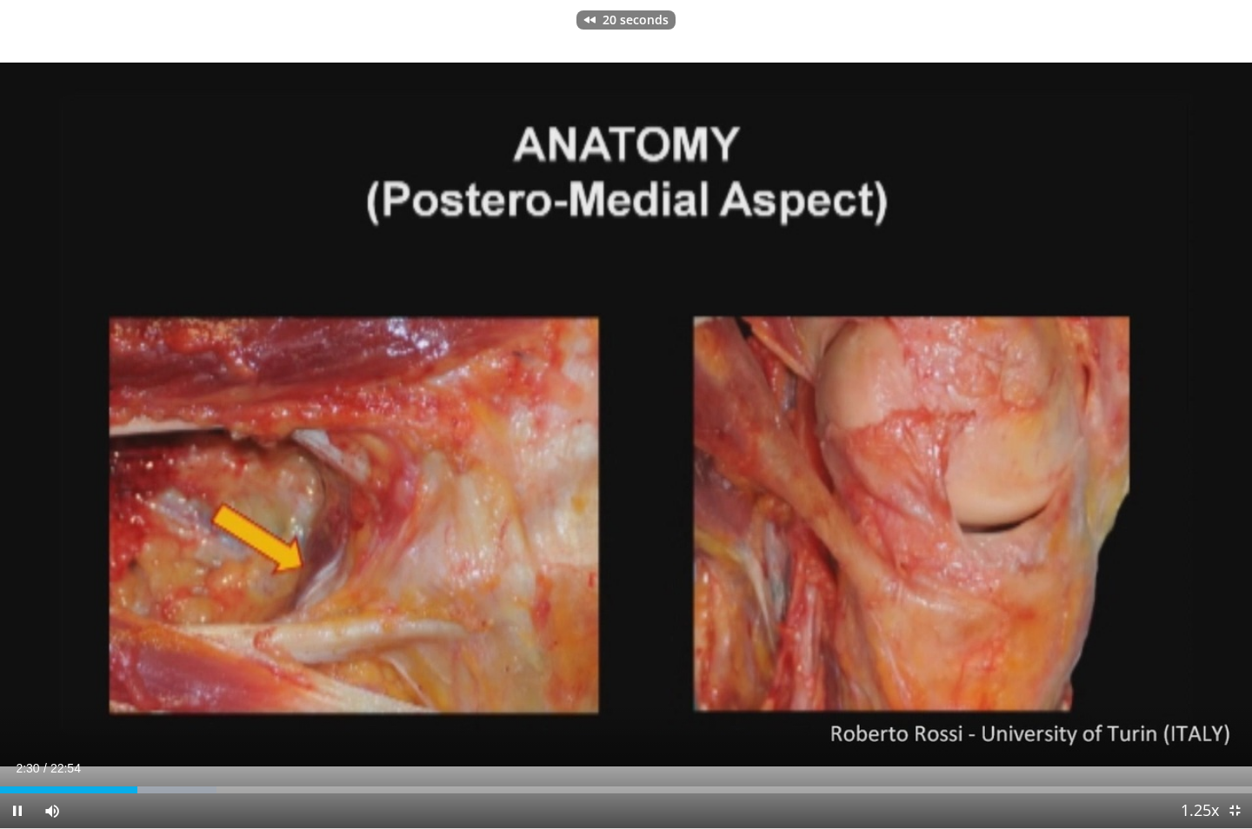
click at [11, 618] on span "Video Player" at bounding box center [17, 811] width 35 height 35
